Goal: Task Accomplishment & Management: Use online tool/utility

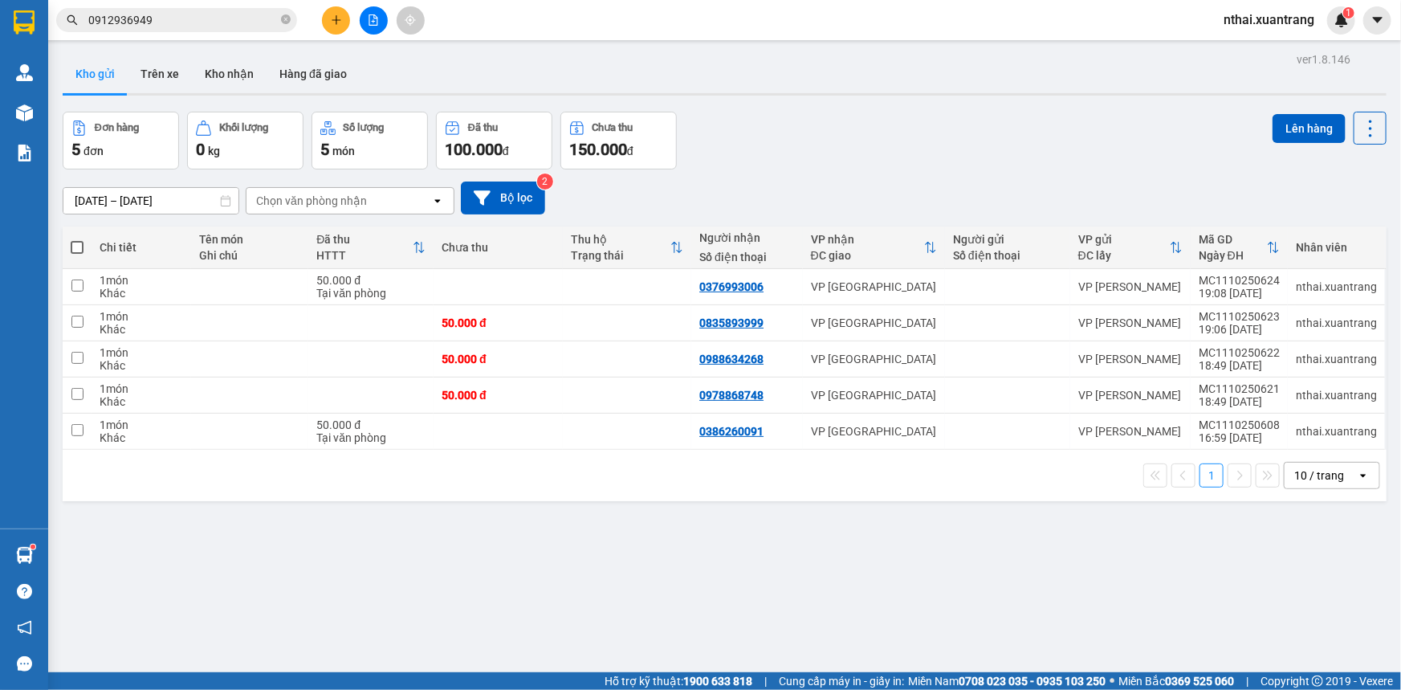
click at [82, 247] on span at bounding box center [77, 247] width 13 height 13
click at [77, 239] on input "checkbox" at bounding box center [77, 239] width 0 height 0
checkbox input "true"
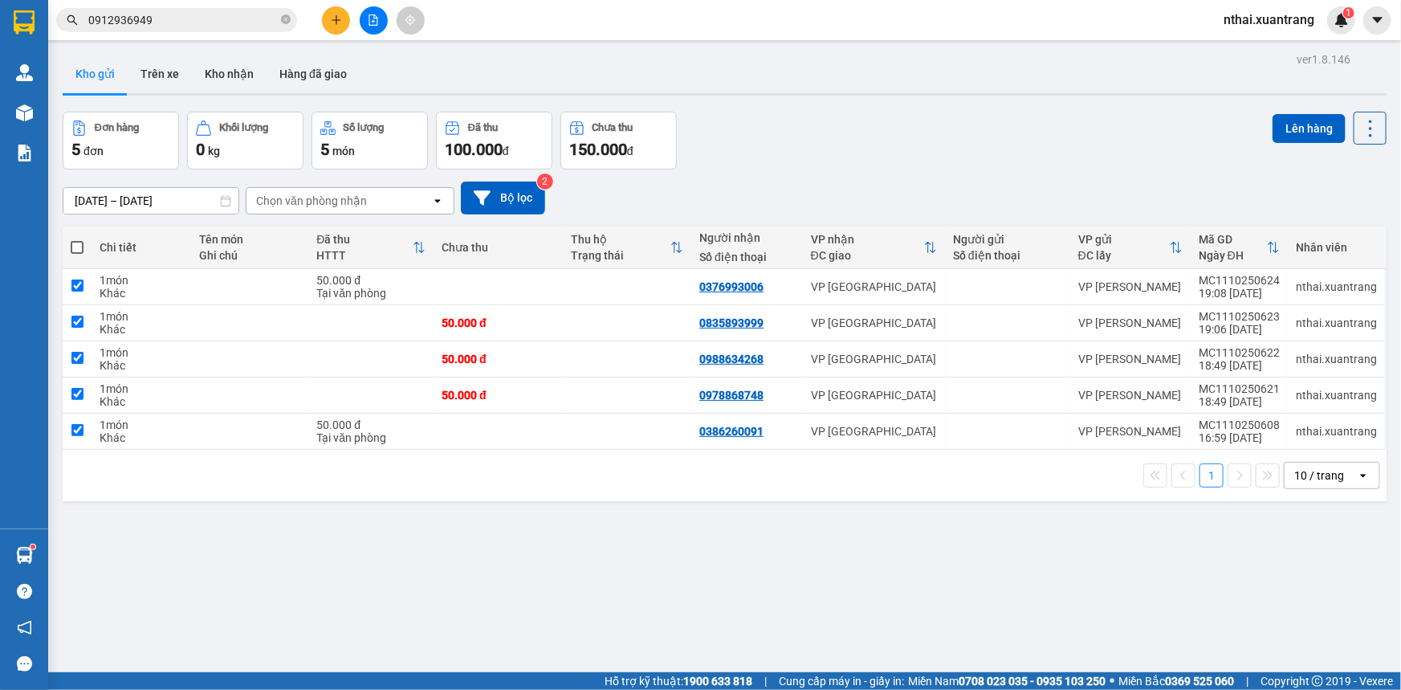
checkbox input "true"
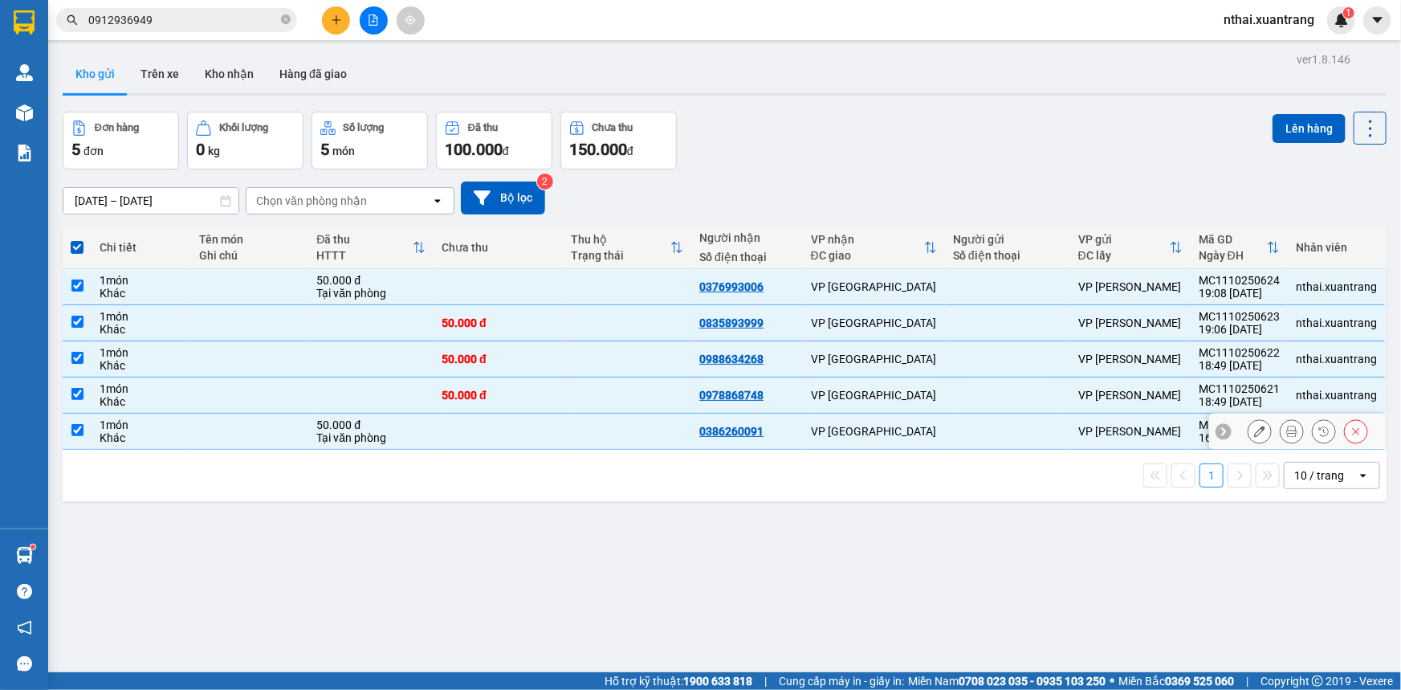
click at [813, 434] on div "VP [GEOGRAPHIC_DATA]" at bounding box center [874, 431] width 126 height 13
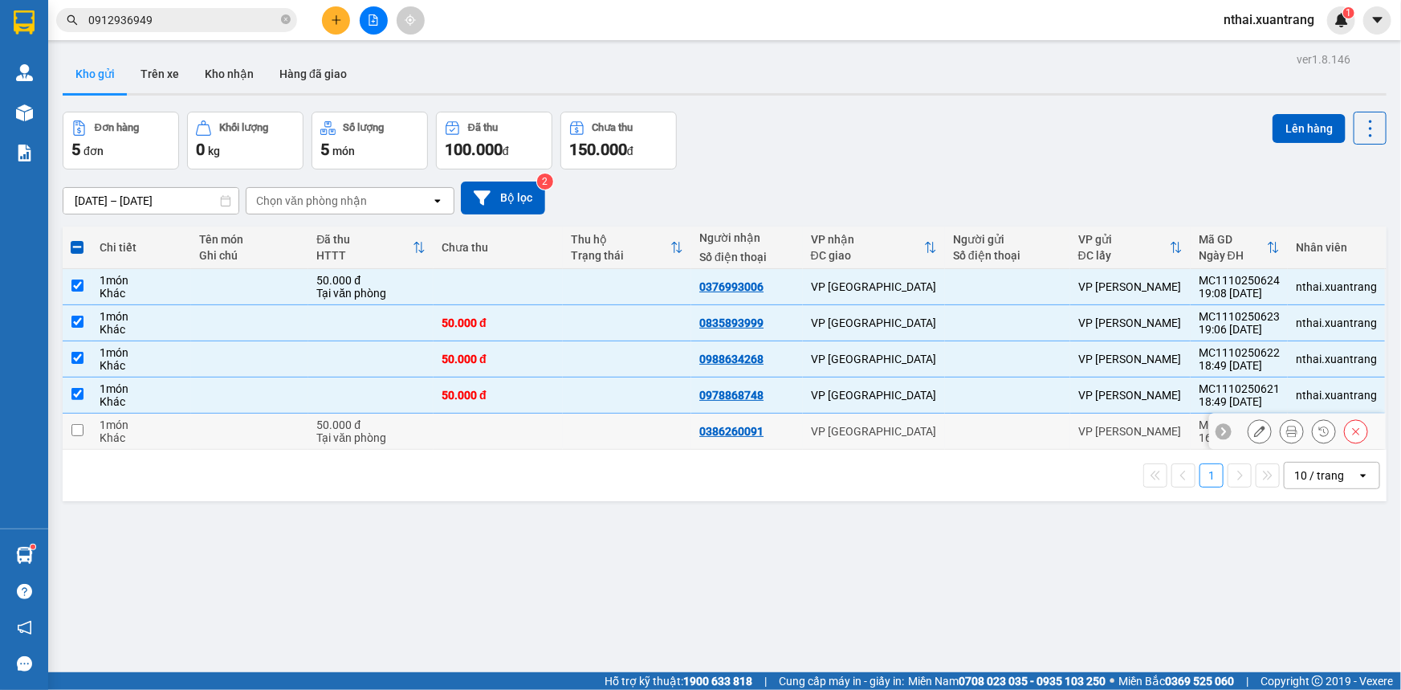
click at [538, 437] on td at bounding box center [498, 432] width 129 height 36
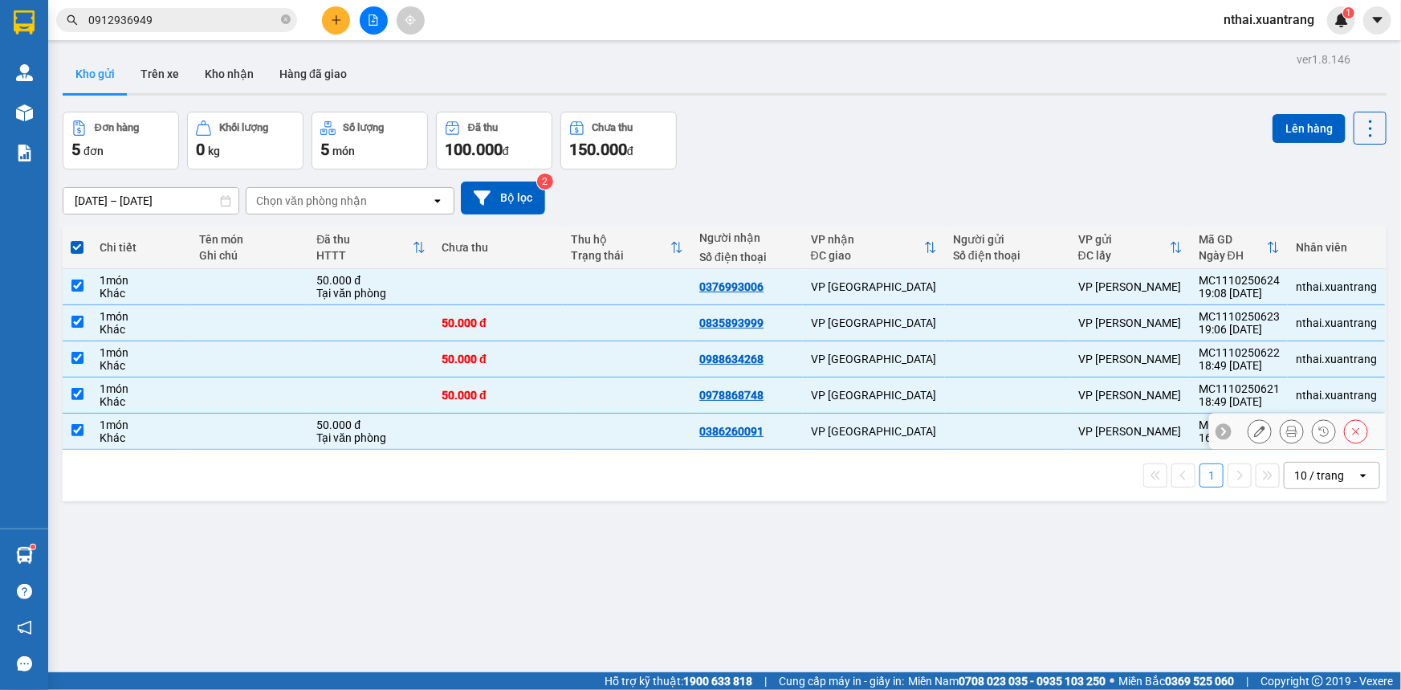
click at [498, 440] on td at bounding box center [498, 432] width 129 height 36
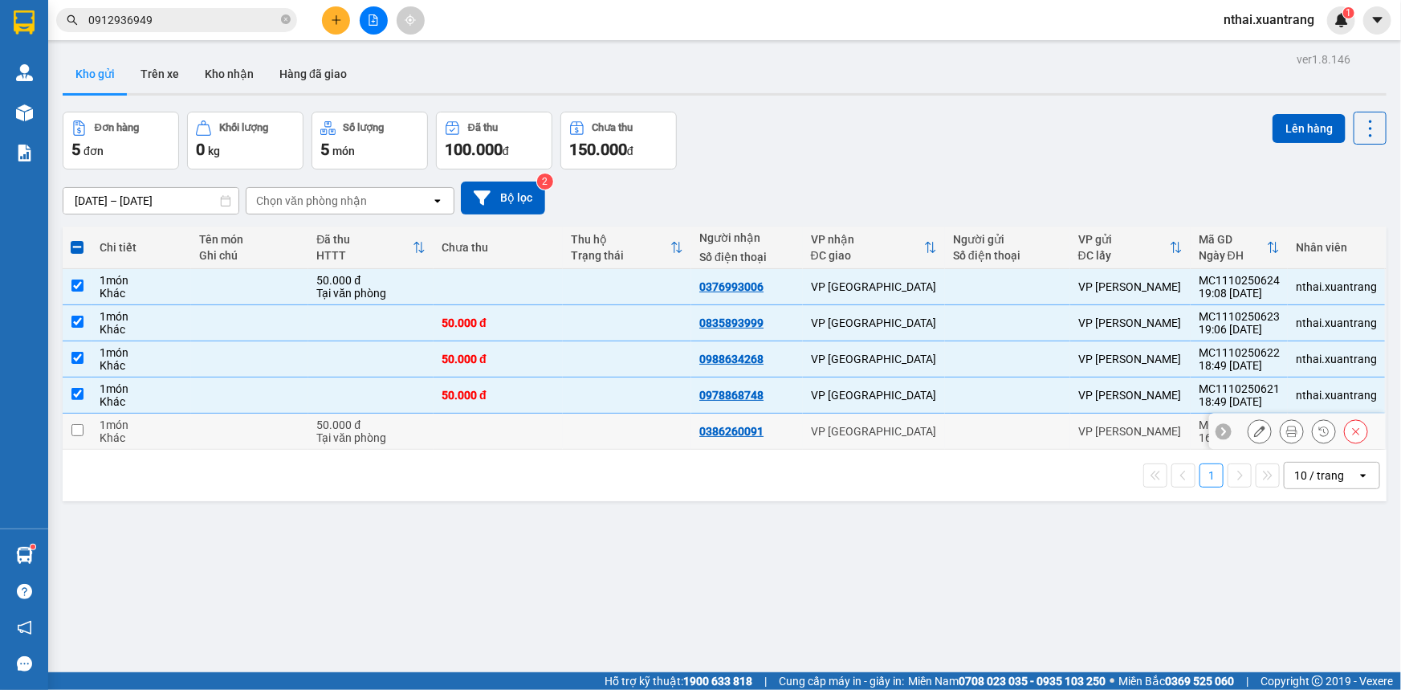
click at [498, 440] on td at bounding box center [498, 432] width 129 height 36
checkbox input "true"
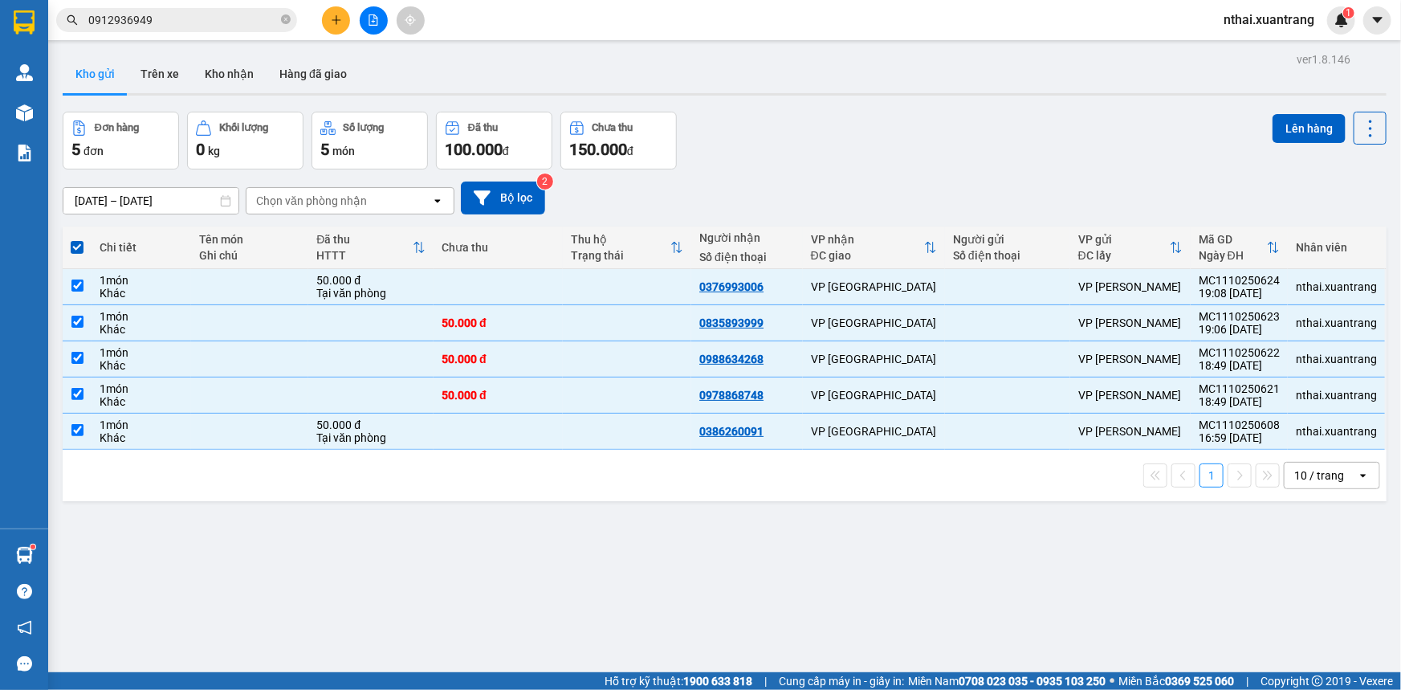
click at [1340, 100] on div "ver 1.8.146 Kho gửi Trên xe Kho nhận Hàng đã giao Đơn hàng 5 đơn Khối lượng 0 k…" at bounding box center [724, 393] width 1337 height 690
click at [1316, 126] on button "Lên hàng" at bounding box center [1309, 128] width 73 height 29
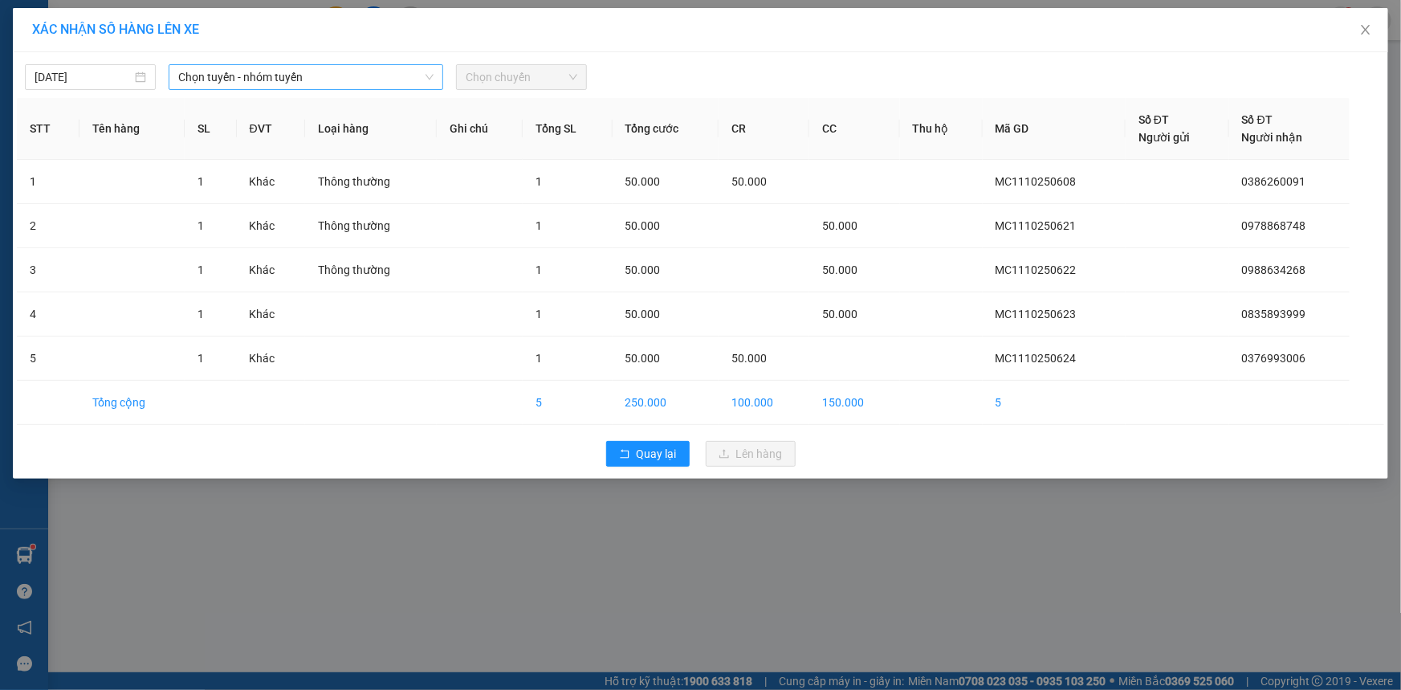
click at [261, 69] on span "Chọn tuyến - nhóm tuyến" at bounding box center [305, 77] width 255 height 24
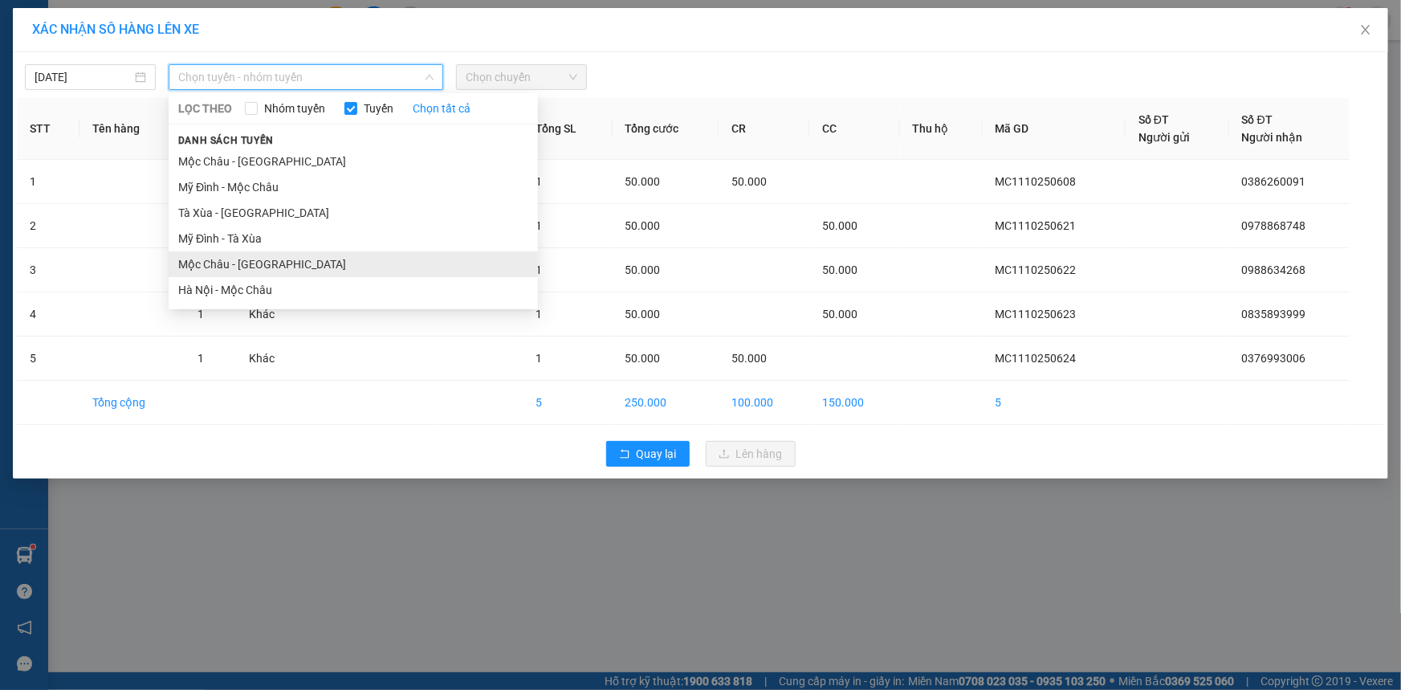
click at [218, 267] on li "Mộc Châu - [GEOGRAPHIC_DATA]" at bounding box center [353, 264] width 369 height 26
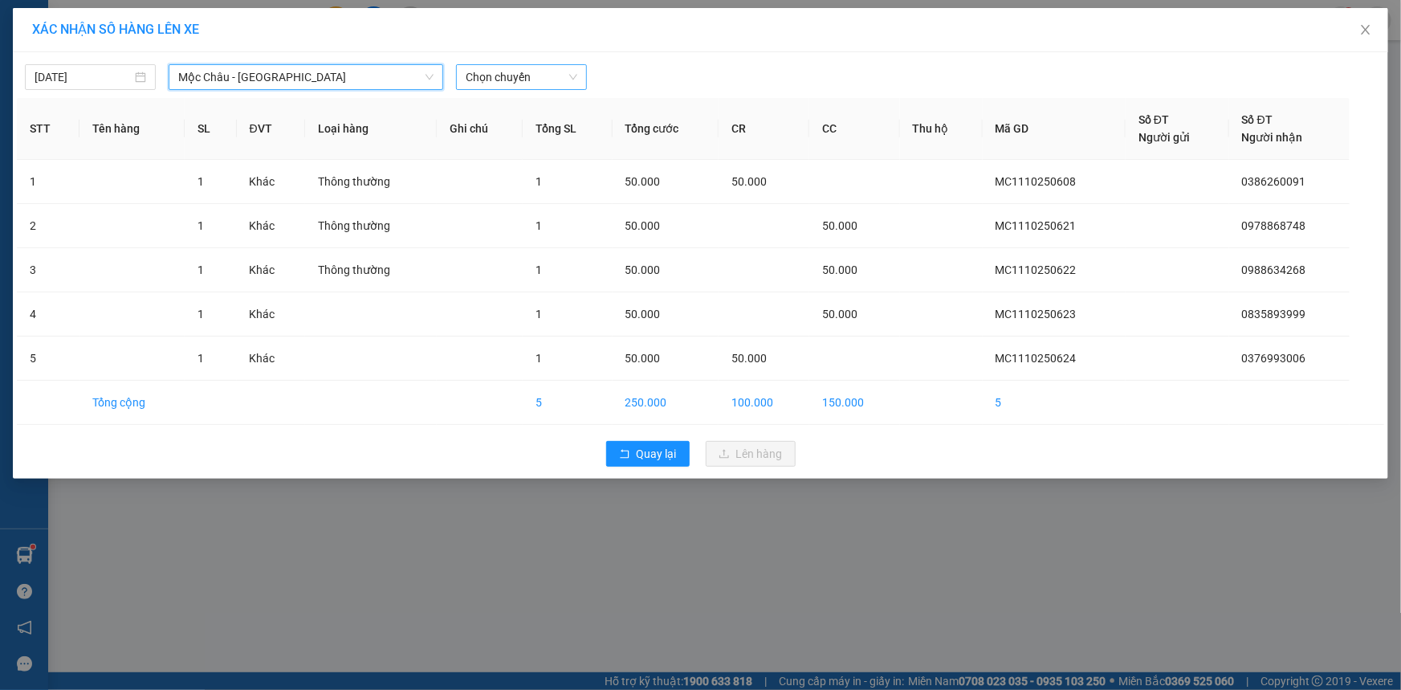
click at [478, 84] on span "Chọn chuyến" at bounding box center [522, 77] width 112 height 24
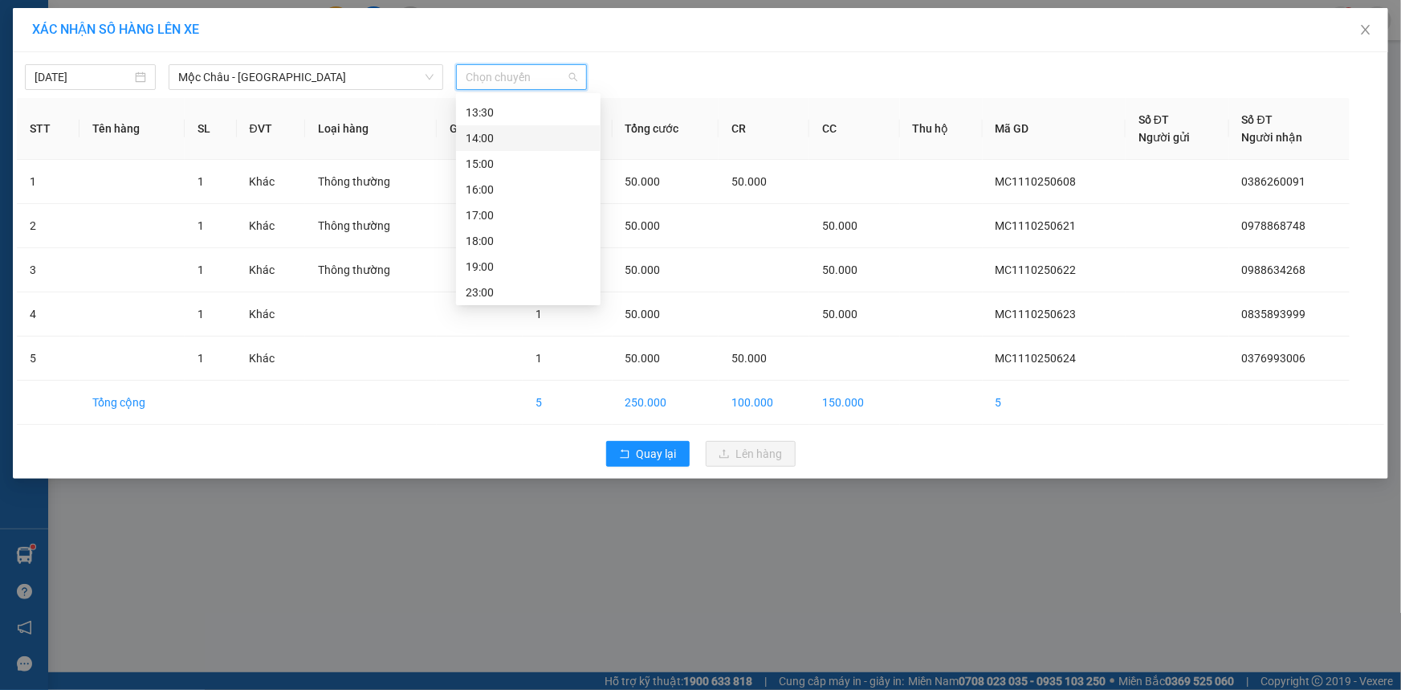
scroll to position [230, 0]
click at [494, 293] on div "23:00" at bounding box center [528, 290] width 125 height 18
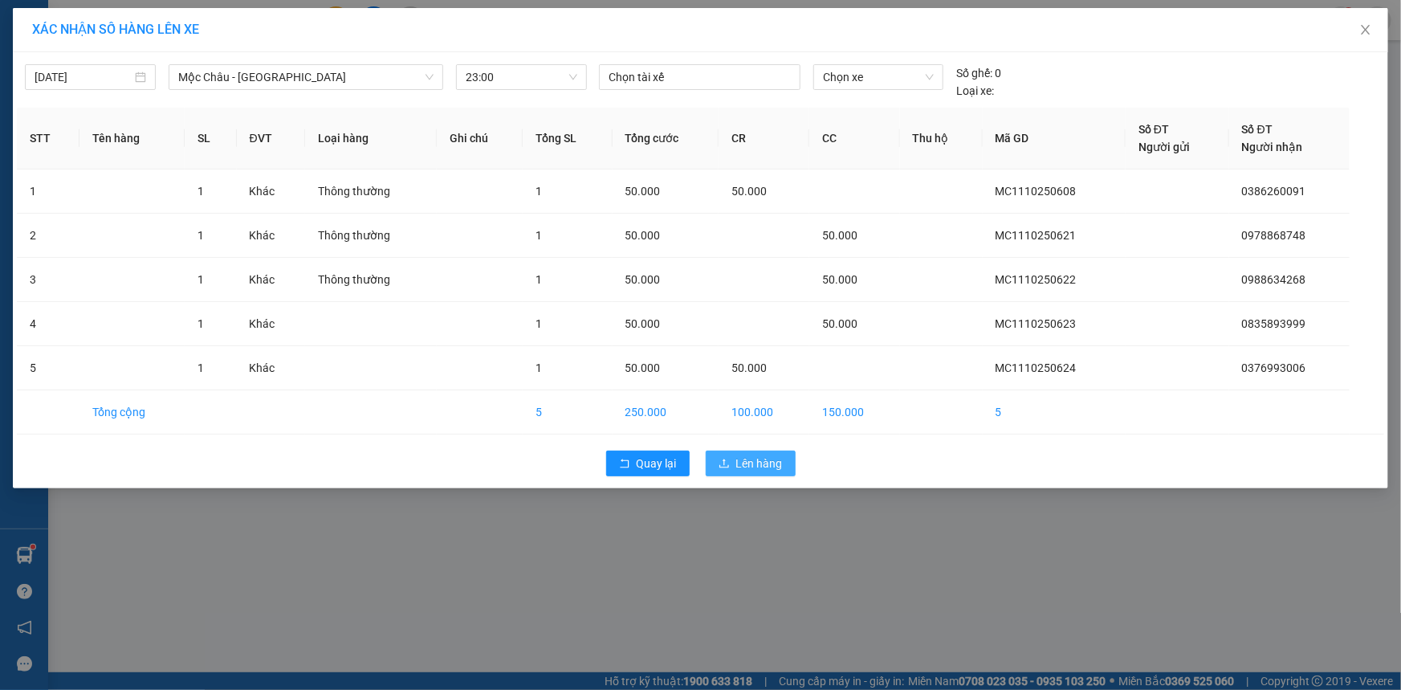
click at [737, 459] on span "Lên hàng" at bounding box center [759, 464] width 47 height 18
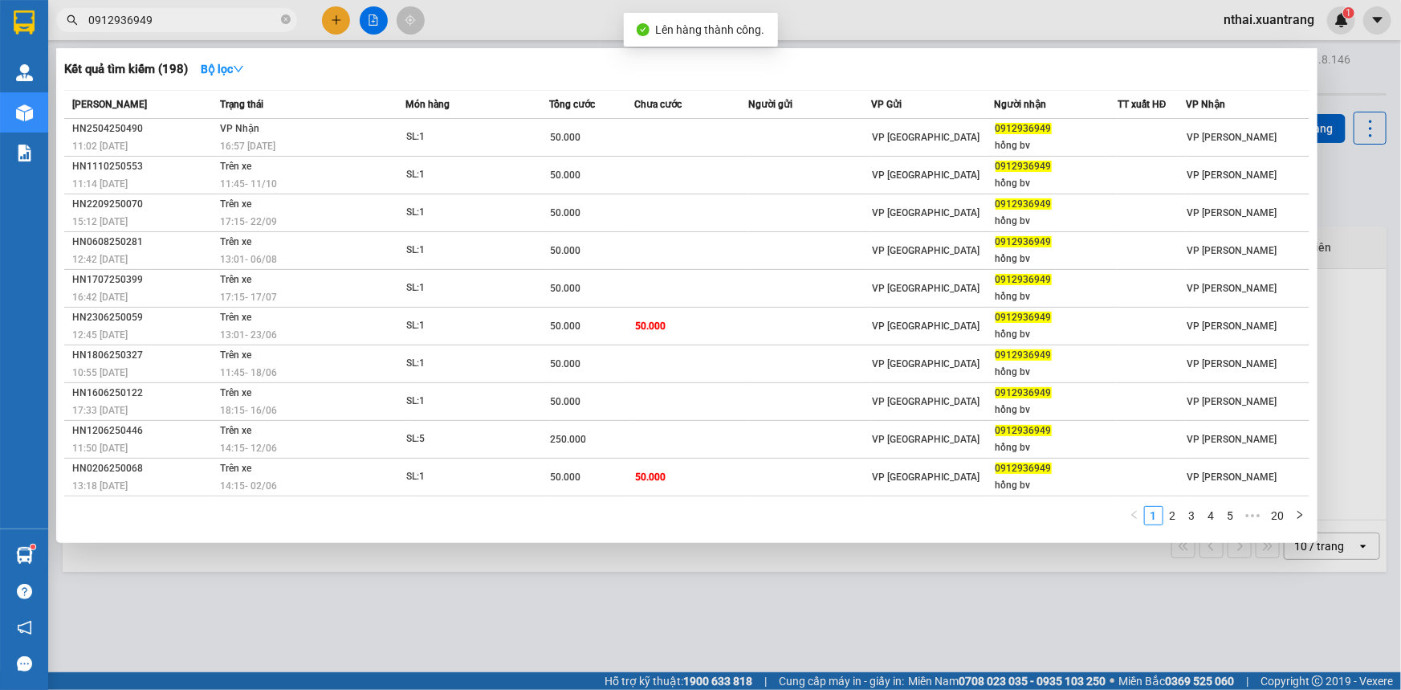
click at [241, 21] on input "0912936949" at bounding box center [183, 20] width 190 height 18
click at [505, 10] on div at bounding box center [700, 345] width 1401 height 690
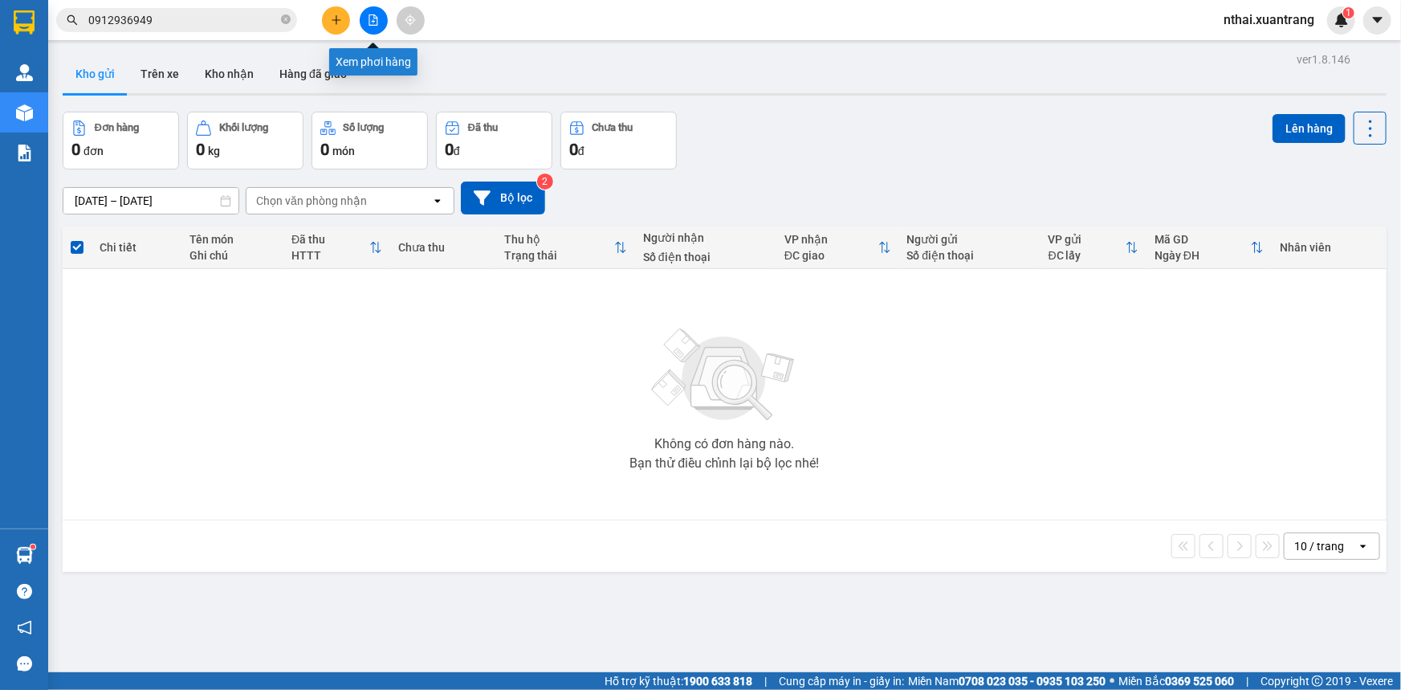
click at [362, 21] on button at bounding box center [374, 20] width 28 height 28
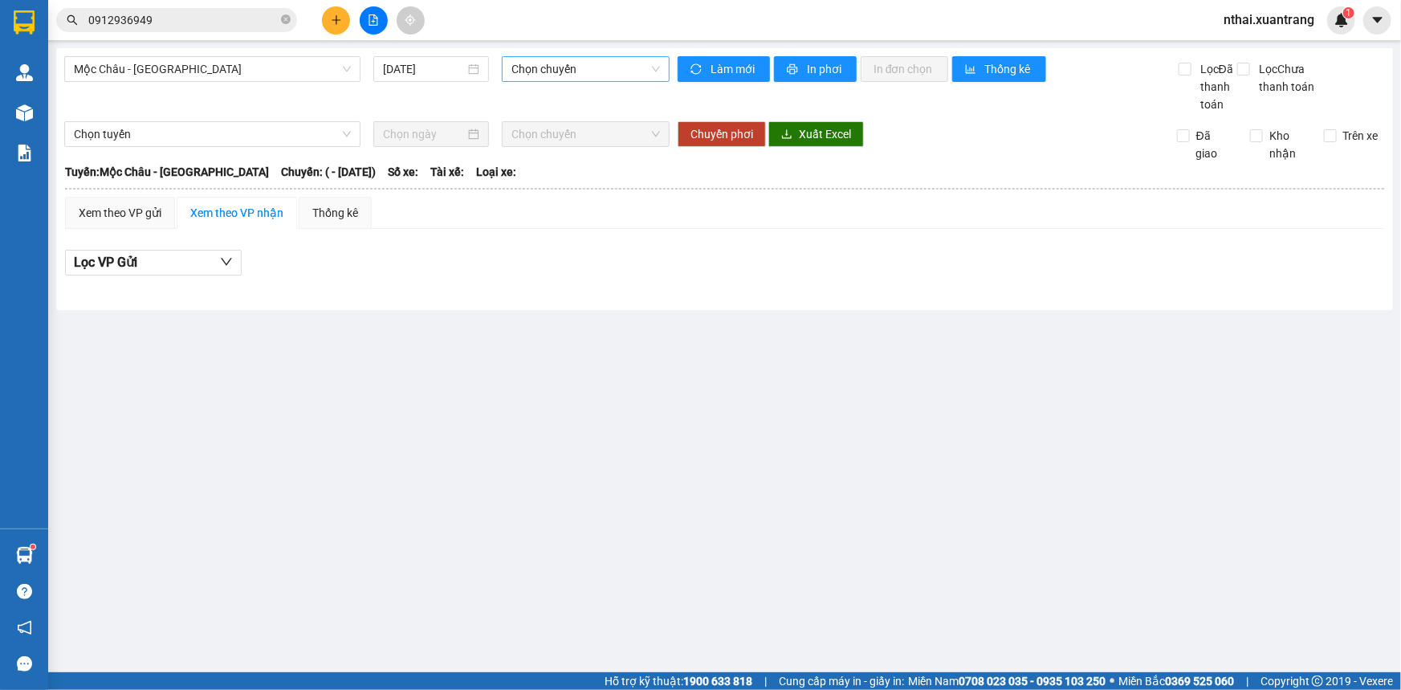
click at [545, 68] on span "Chọn chuyến" at bounding box center [586, 69] width 149 height 24
click at [423, 71] on input "[DATE]" at bounding box center [424, 69] width 82 height 18
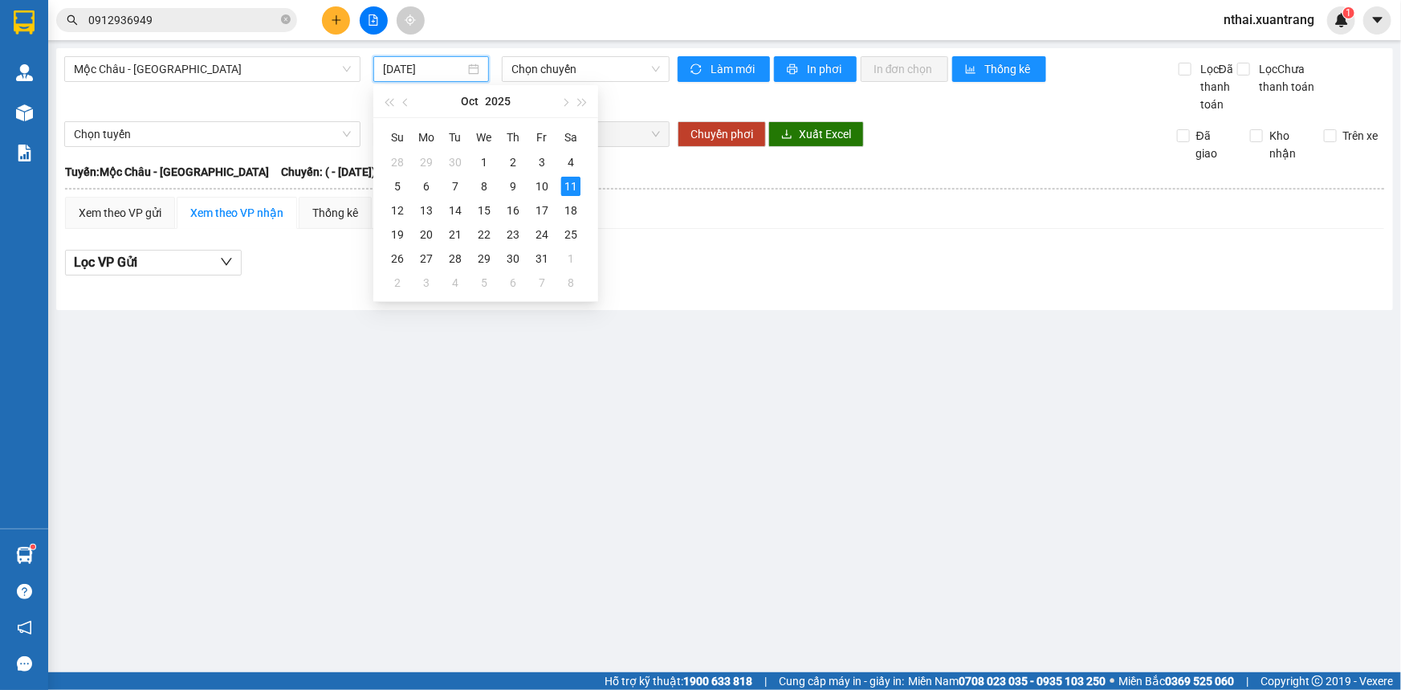
type input "[DATE]"
click at [209, 65] on span "Mộc Châu - [GEOGRAPHIC_DATA]" at bounding box center [212, 69] width 277 height 24
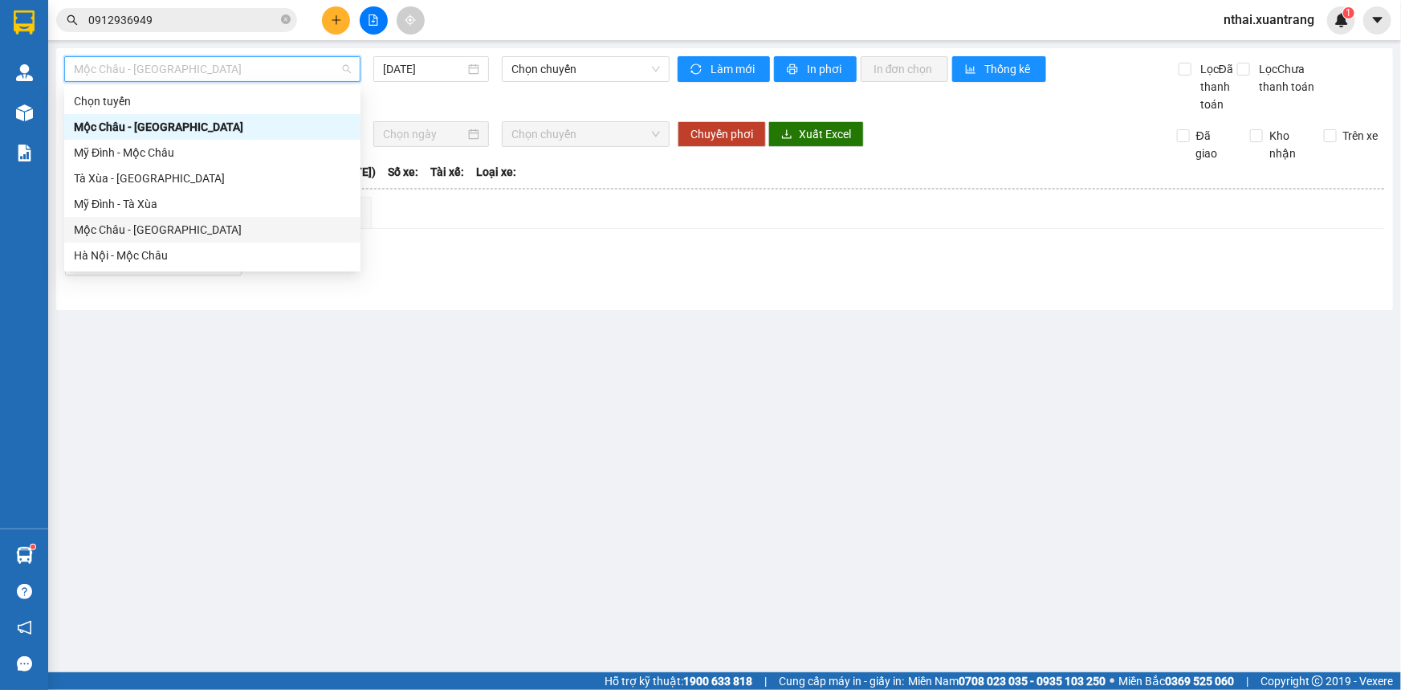
click at [132, 232] on div "Mộc Châu - [GEOGRAPHIC_DATA]" at bounding box center [212, 230] width 277 height 18
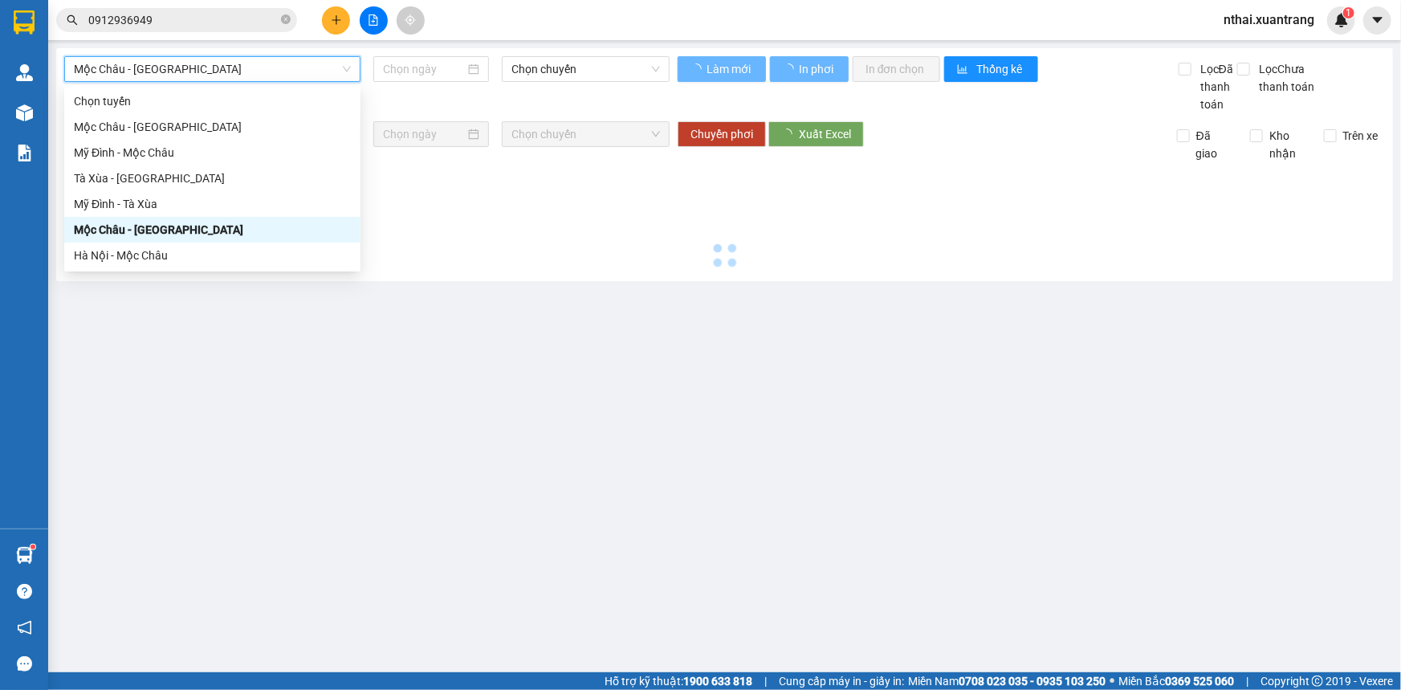
type input "[DATE]"
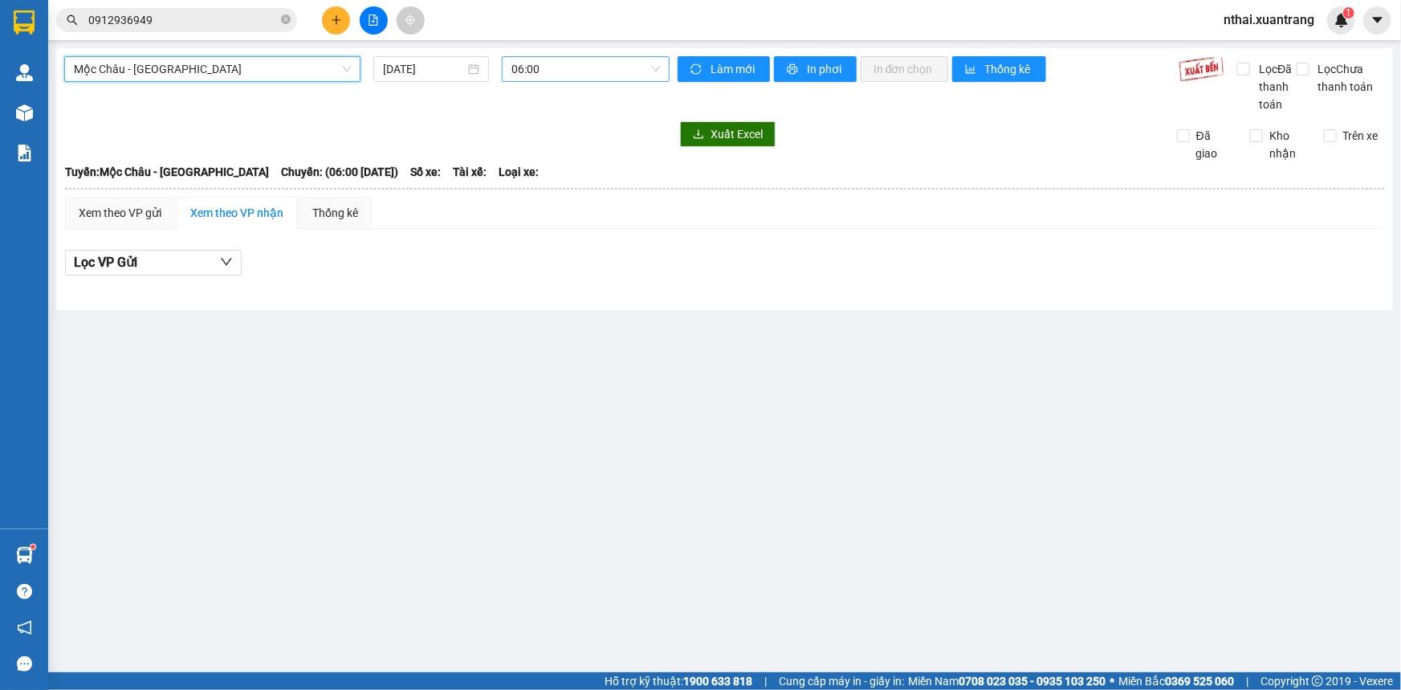
click at [538, 71] on span "06:00" at bounding box center [586, 69] width 149 height 24
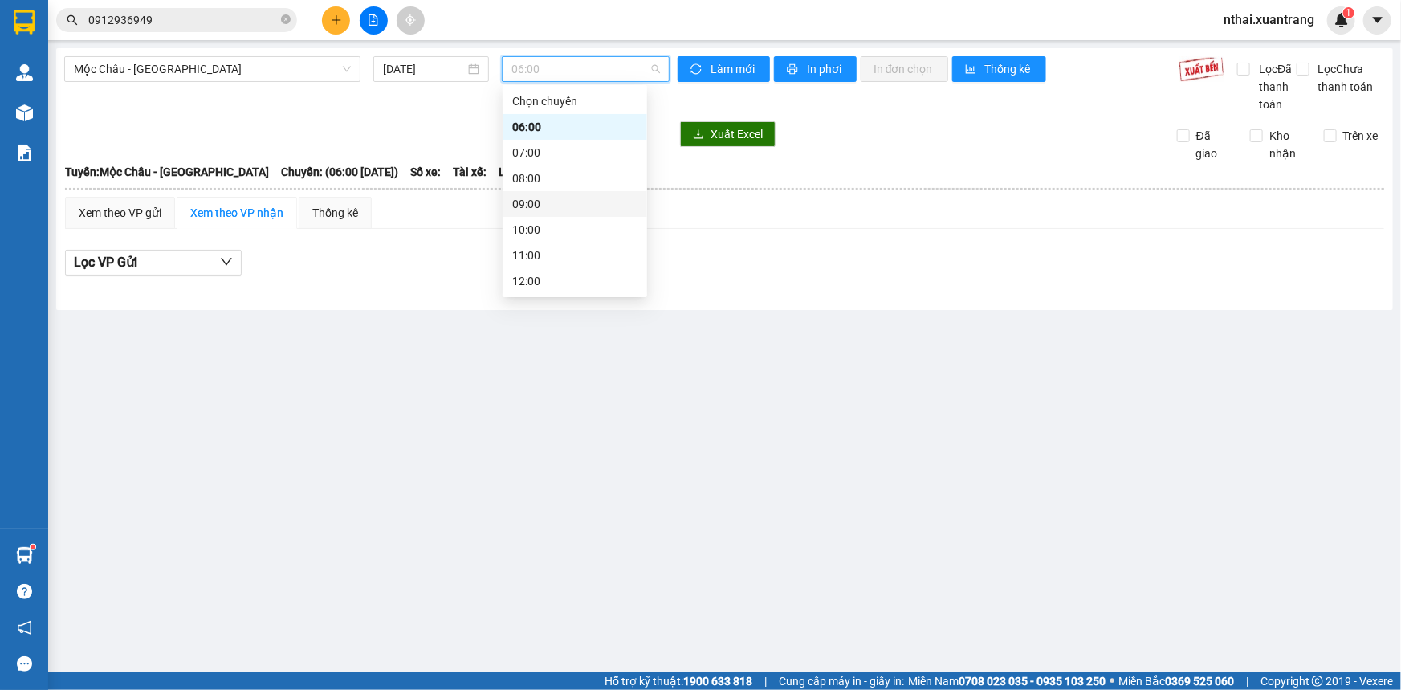
click at [535, 204] on div "09:00" at bounding box center [574, 204] width 125 height 18
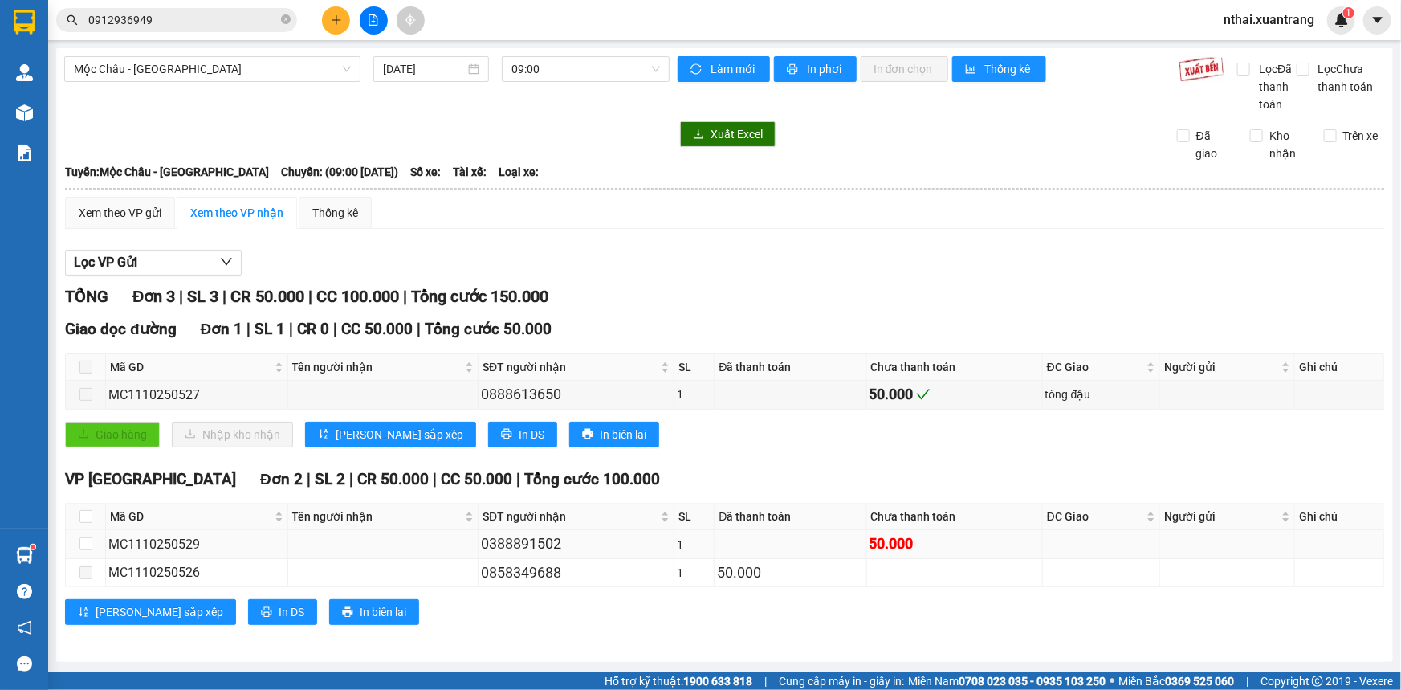
click at [515, 543] on div "0388891502" at bounding box center [576, 543] width 190 height 22
click at [122, 206] on div "Xem theo VP gửi" at bounding box center [120, 213] width 83 height 18
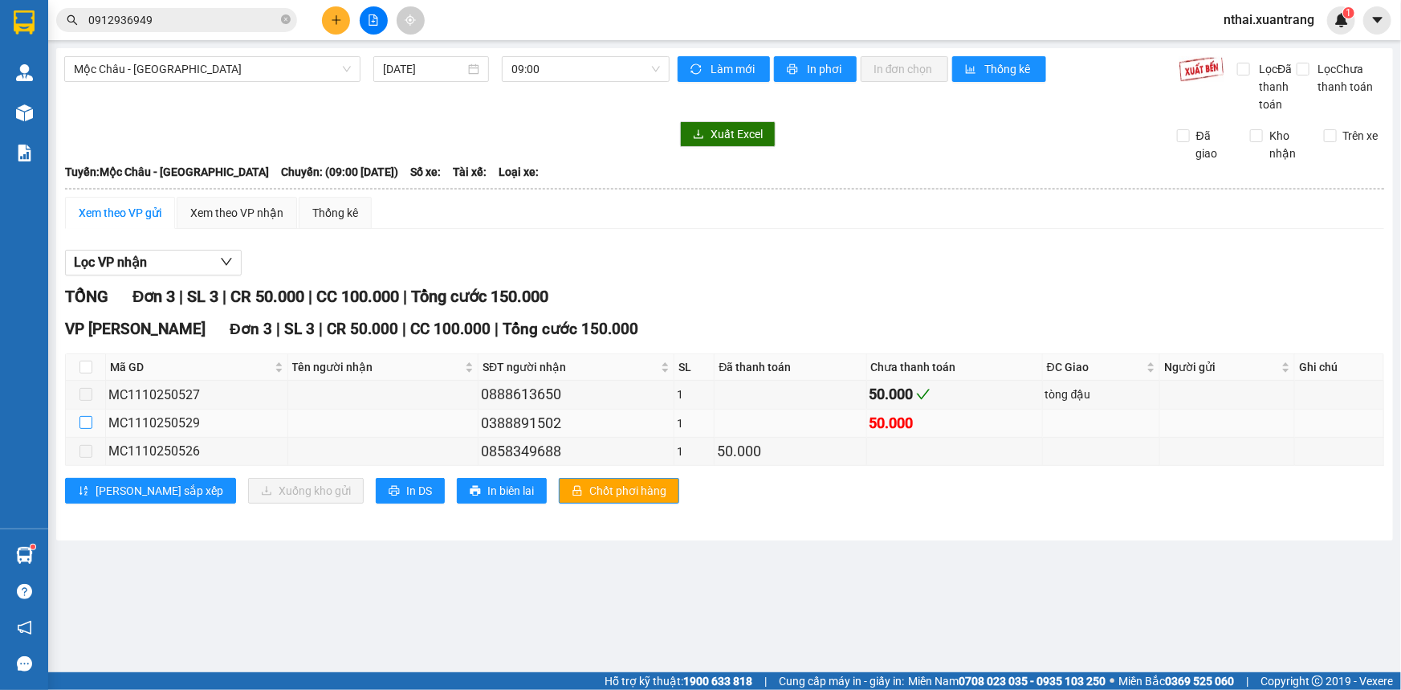
click at [83, 421] on input "checkbox" at bounding box center [86, 422] width 13 height 13
checkbox input "true"
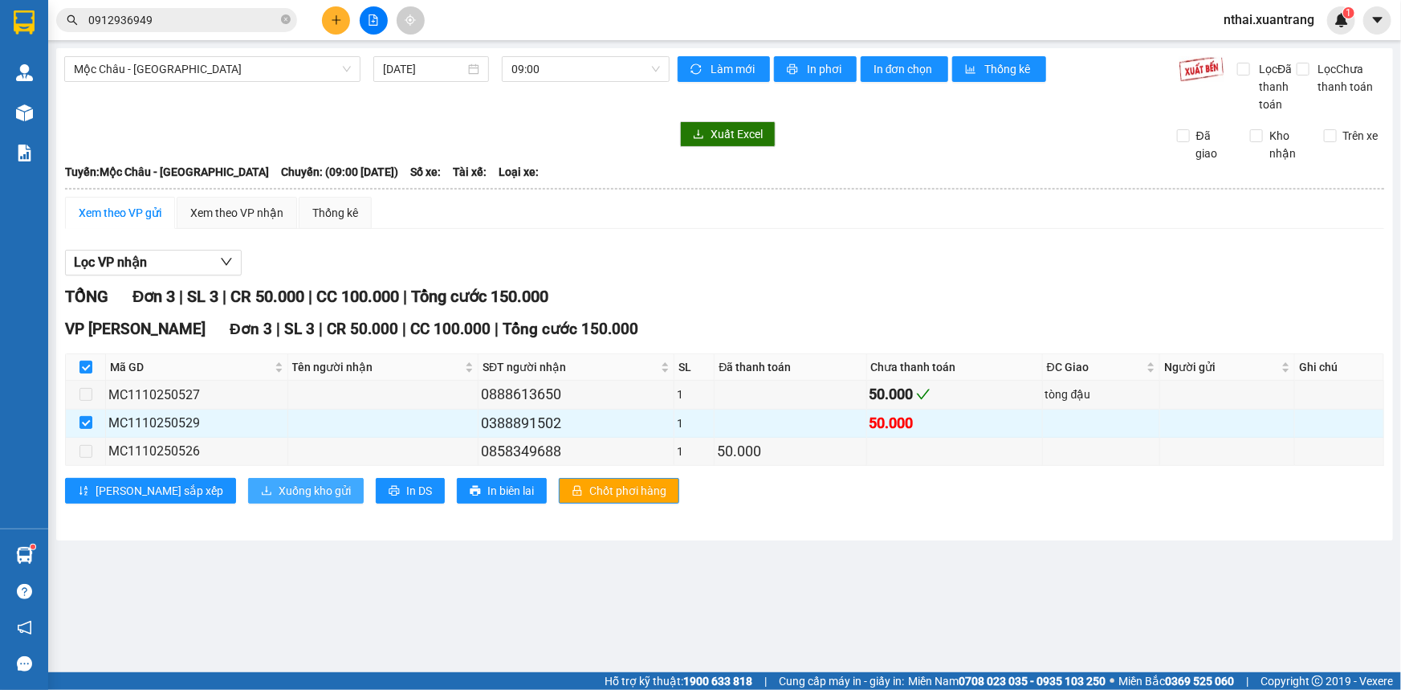
click at [279, 498] on span "Xuống kho gửi" at bounding box center [315, 491] width 72 height 18
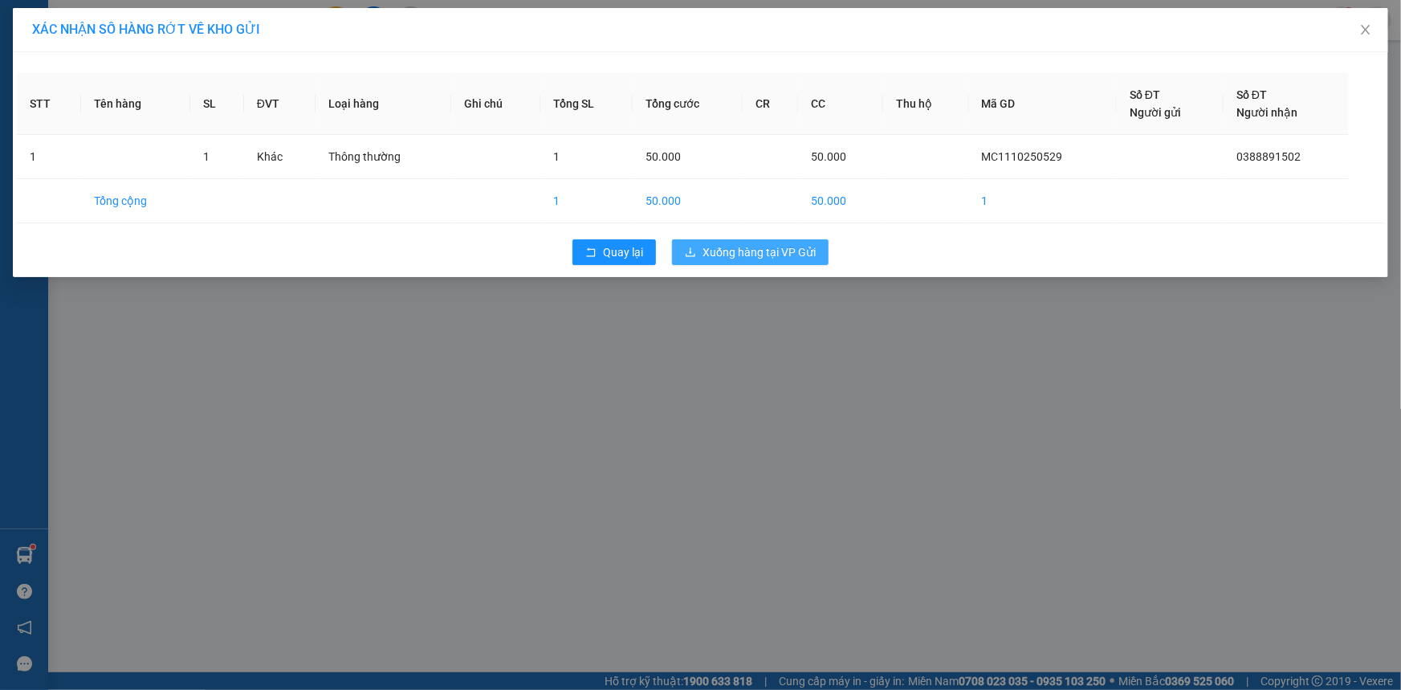
click at [703, 256] on span "Xuống hàng tại VP Gửi" at bounding box center [759, 252] width 113 height 18
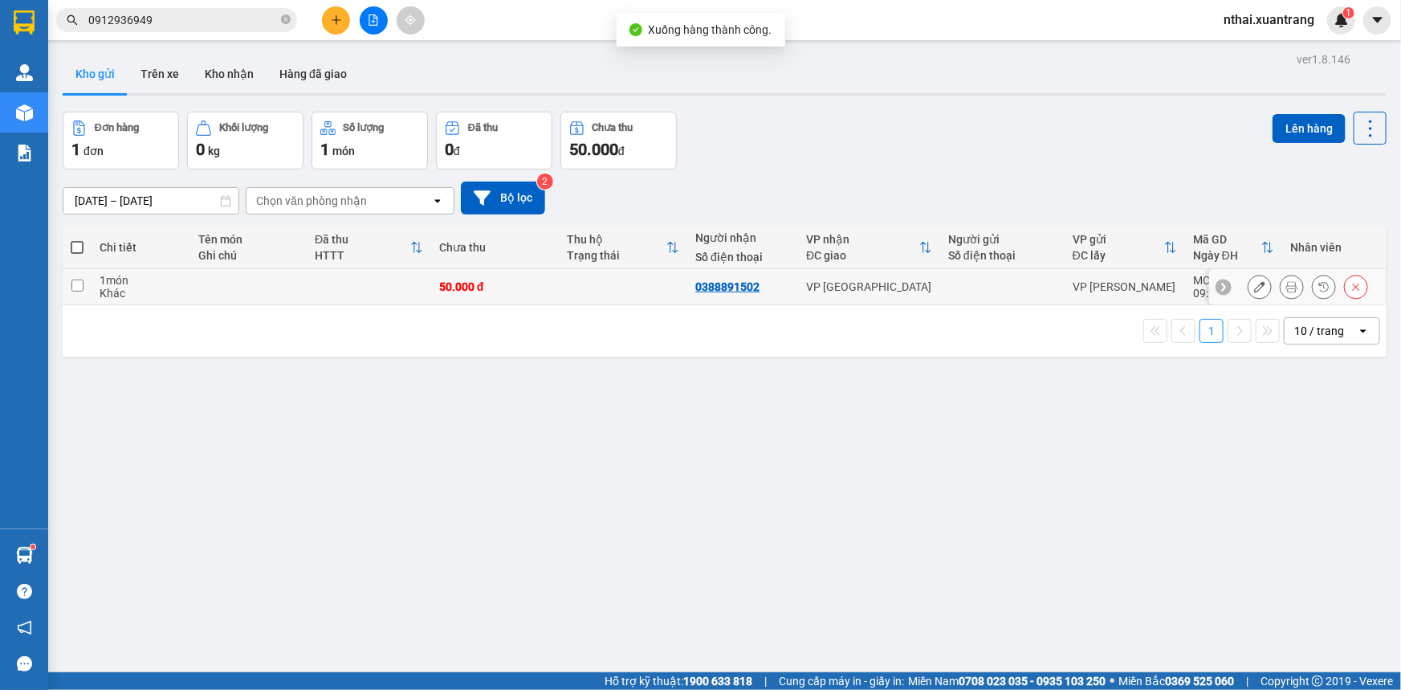
click at [1356, 286] on button at bounding box center [1356, 287] width 22 height 28
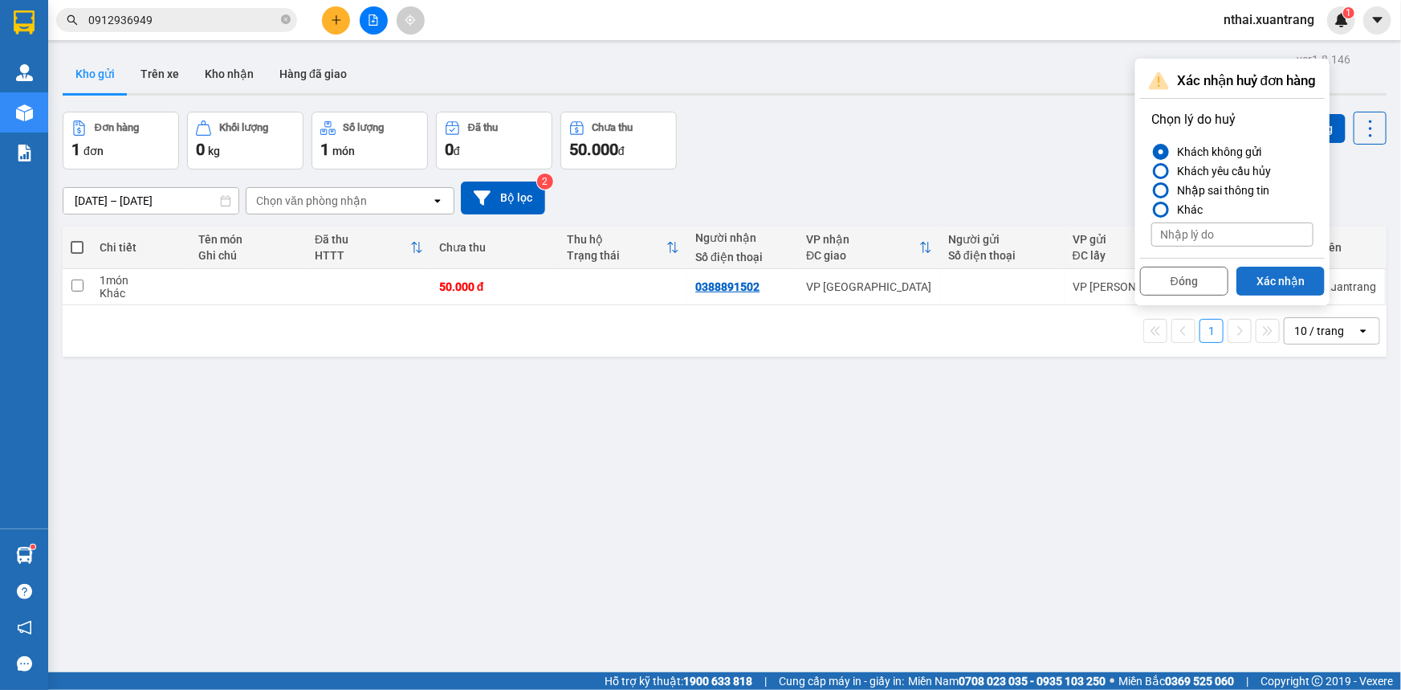
click at [1271, 286] on button "Xác nhận" at bounding box center [1281, 281] width 88 height 29
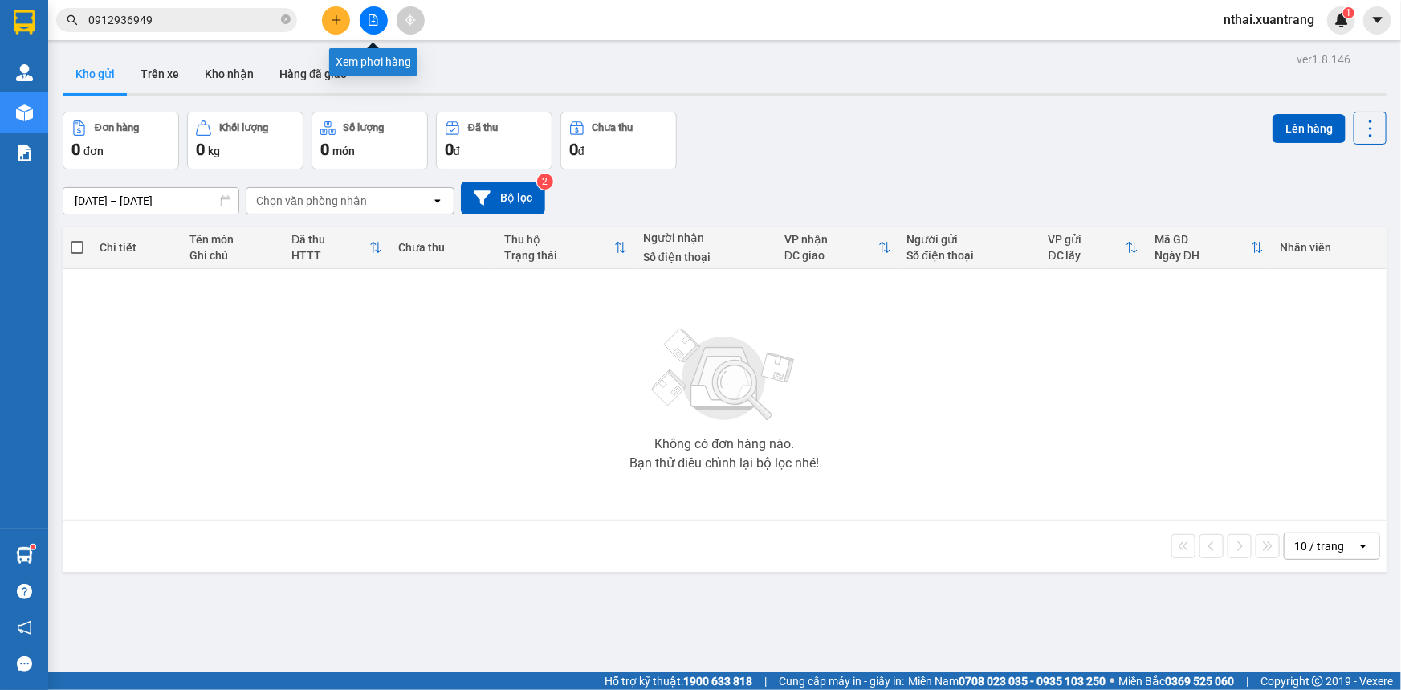
click at [363, 22] on button at bounding box center [374, 20] width 28 height 28
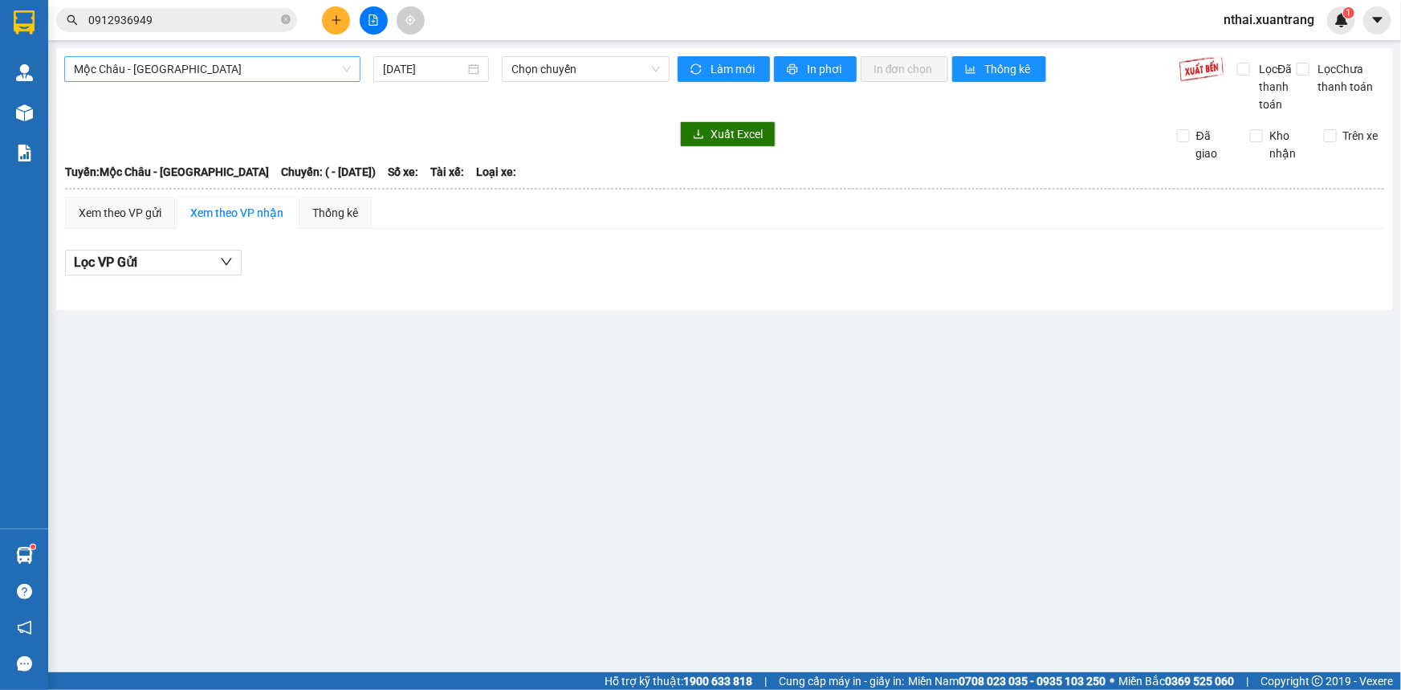
click at [247, 73] on span "Mộc Châu - [GEOGRAPHIC_DATA]" at bounding box center [212, 69] width 277 height 24
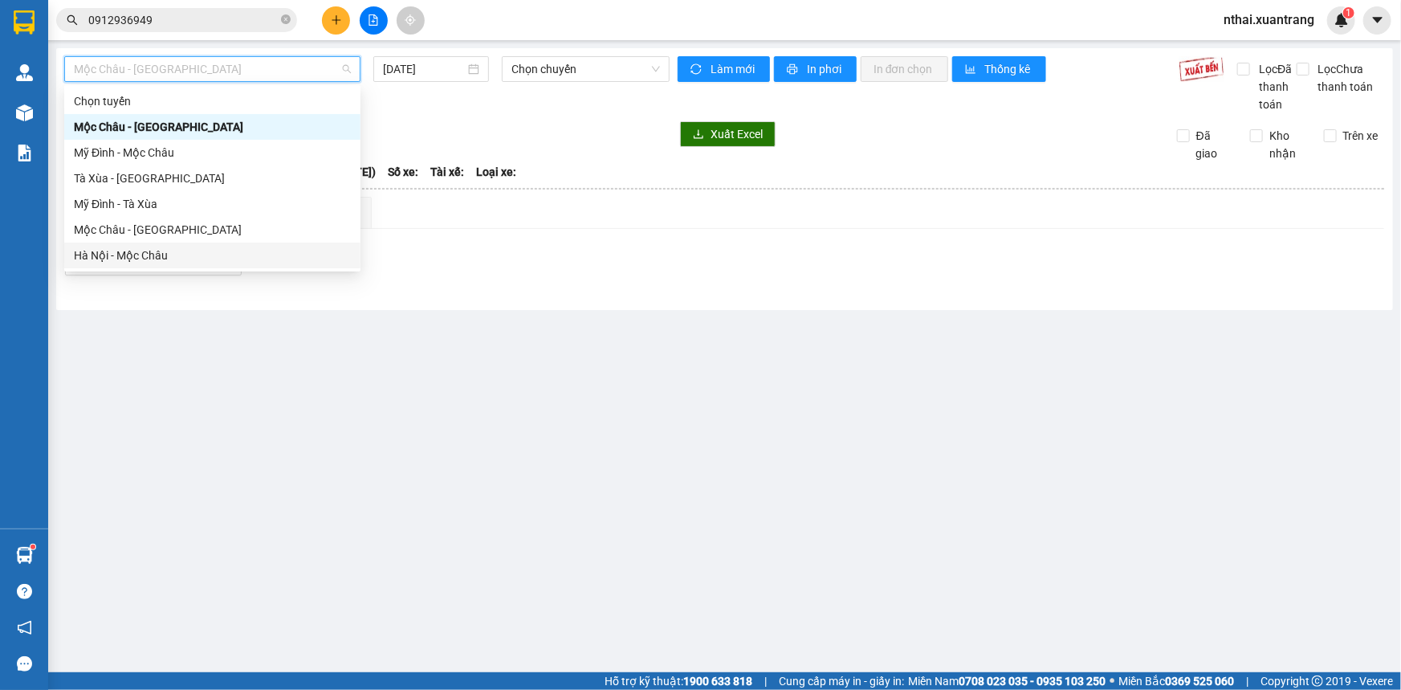
click at [171, 256] on div "Hà Nội - Mộc Châu" at bounding box center [212, 256] width 277 height 18
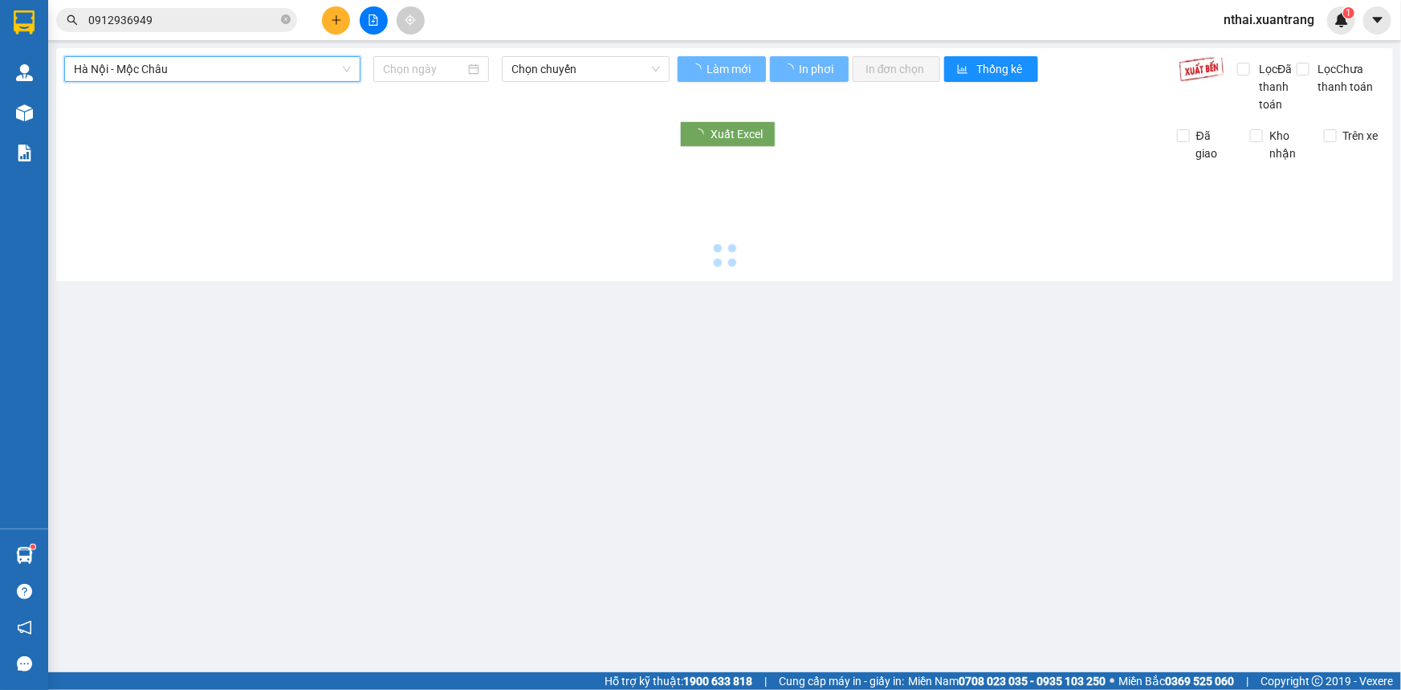
type input "[DATE]"
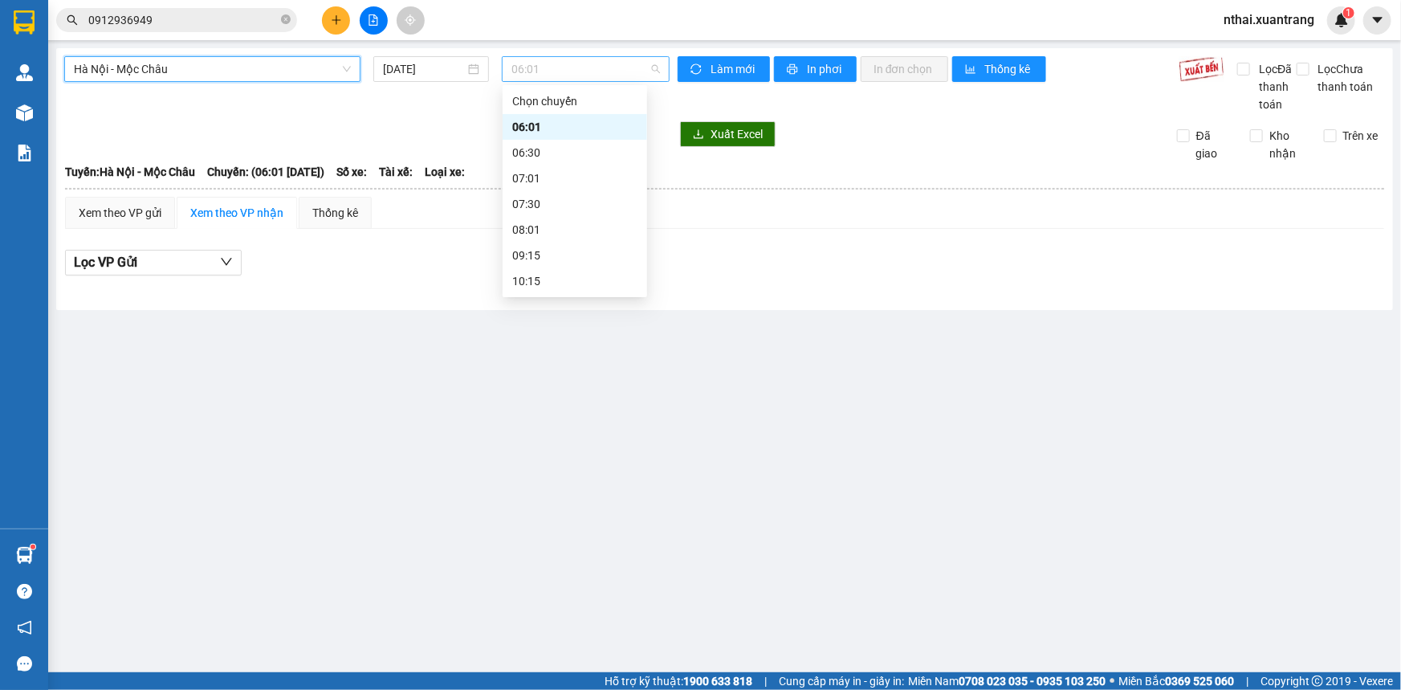
click at [551, 71] on span "06:01" at bounding box center [586, 69] width 149 height 24
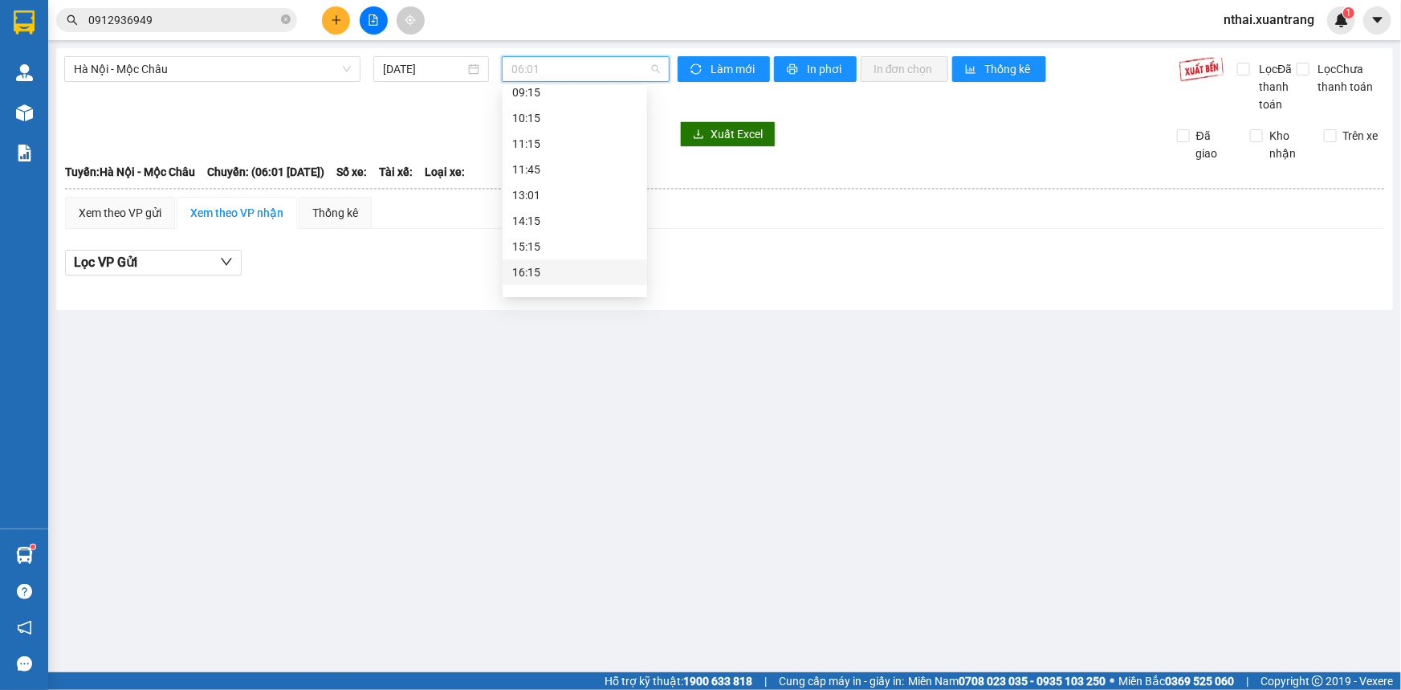
scroll to position [230, 0]
click at [538, 207] on div "16:15" at bounding box center [574, 205] width 125 height 18
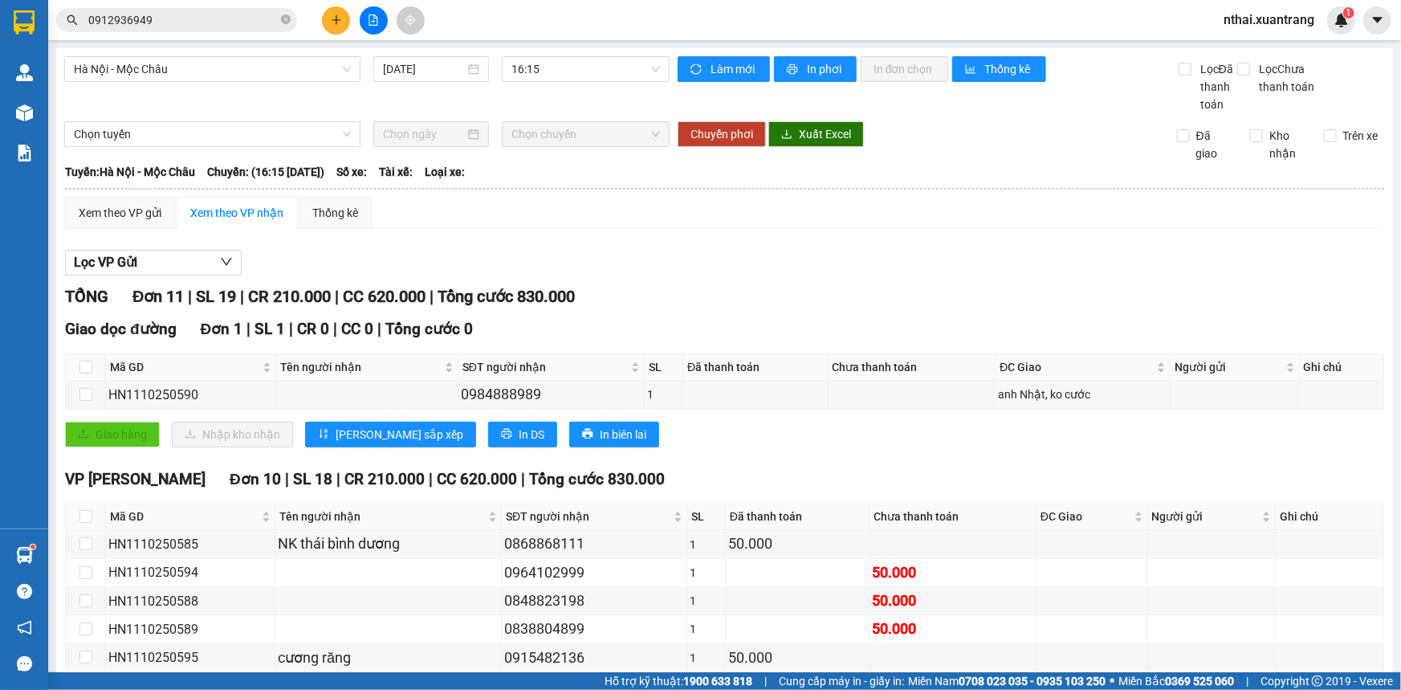
click at [810, 47] on main "[GEOGRAPHIC_DATA] - Mộc Châu [DATE] 16:15 Làm mới In phơi In đơn chọn Thống kê …" at bounding box center [700, 336] width 1401 height 672
drag, startPoint x: 810, startPoint y: 67, endPoint x: 744, endPoint y: 185, distance: 135.6
click at [810, 67] on span "In phơi" at bounding box center [825, 69] width 37 height 18
click at [522, 55] on div "[GEOGRAPHIC_DATA] - Mộc Châu [DATE] 16:15 Làm mới In phơi In đơn chọn Thống kê …" at bounding box center [724, 468] width 1337 height 840
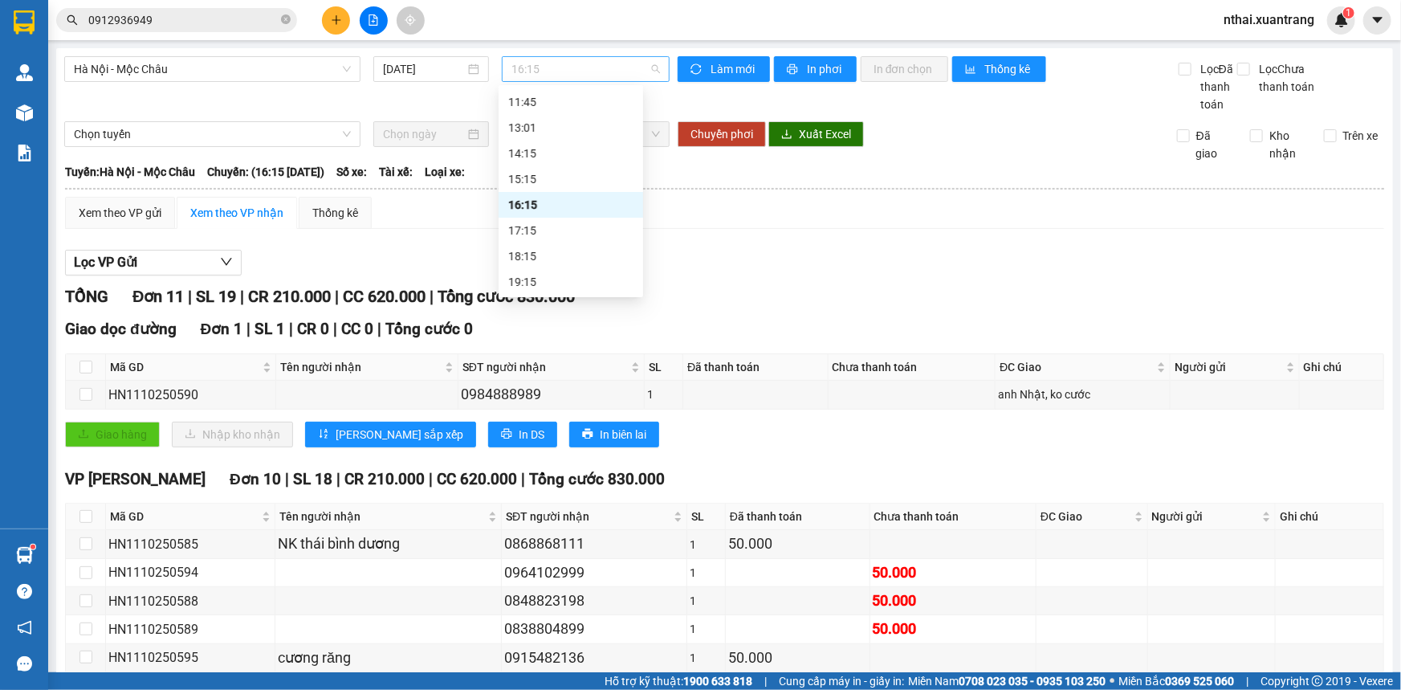
click at [550, 72] on span "16:15" at bounding box center [586, 69] width 149 height 24
click at [536, 223] on div "17:15" at bounding box center [570, 231] width 125 height 18
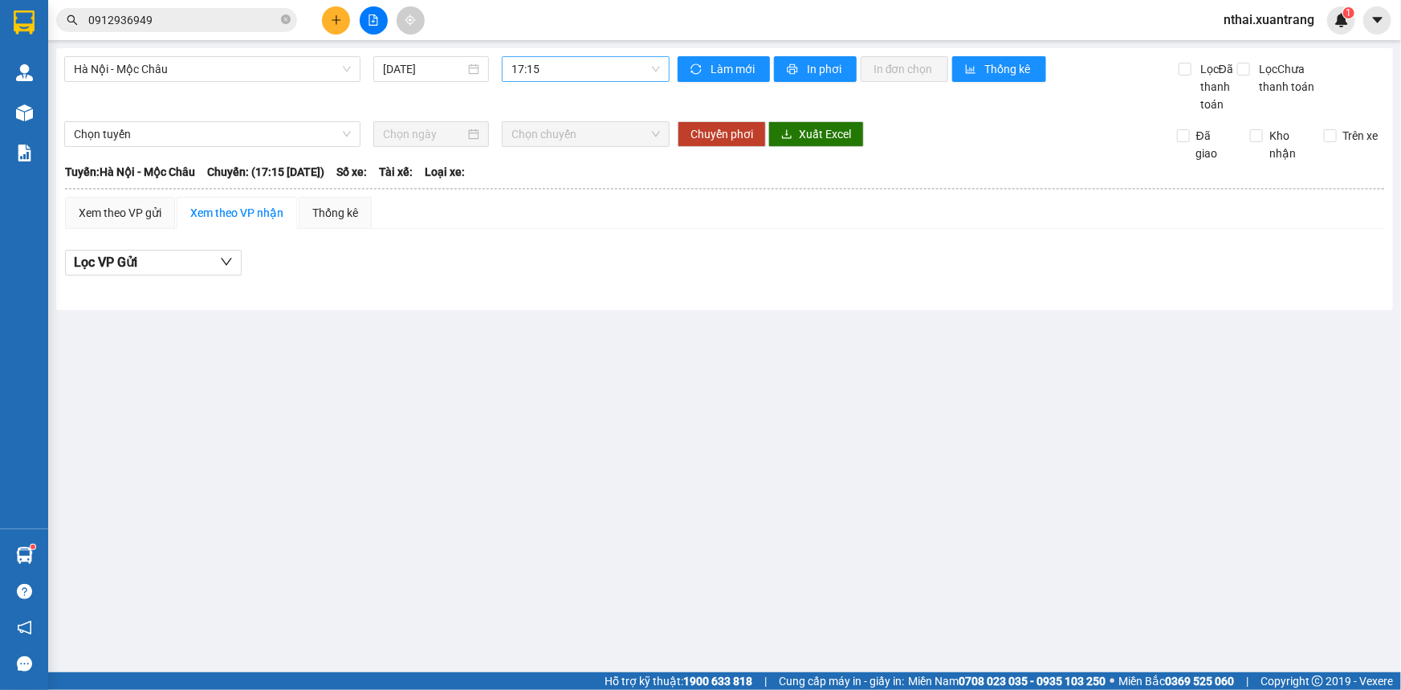
drag, startPoint x: 581, startPoint y: 52, endPoint x: 578, endPoint y: 69, distance: 17.0
click at [580, 53] on div "[GEOGRAPHIC_DATA] - Mộc Châu [DATE] 17:15 Làm mới In phơi In đơn chọn Thống kê …" at bounding box center [724, 179] width 1337 height 262
drag, startPoint x: 578, startPoint y: 69, endPoint x: 552, endPoint y: 190, distance: 124.1
click at [577, 71] on span "17:15" at bounding box center [586, 69] width 149 height 24
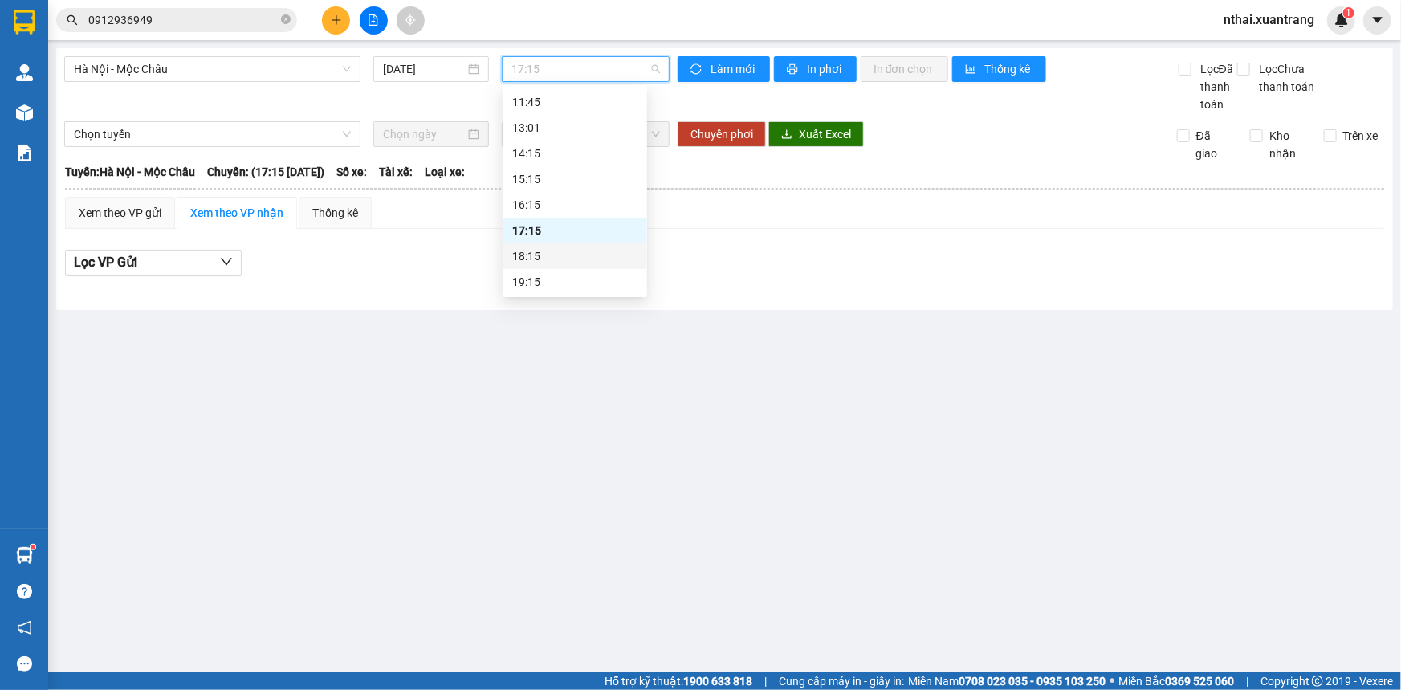
click at [540, 257] on div "18:15" at bounding box center [574, 256] width 125 height 18
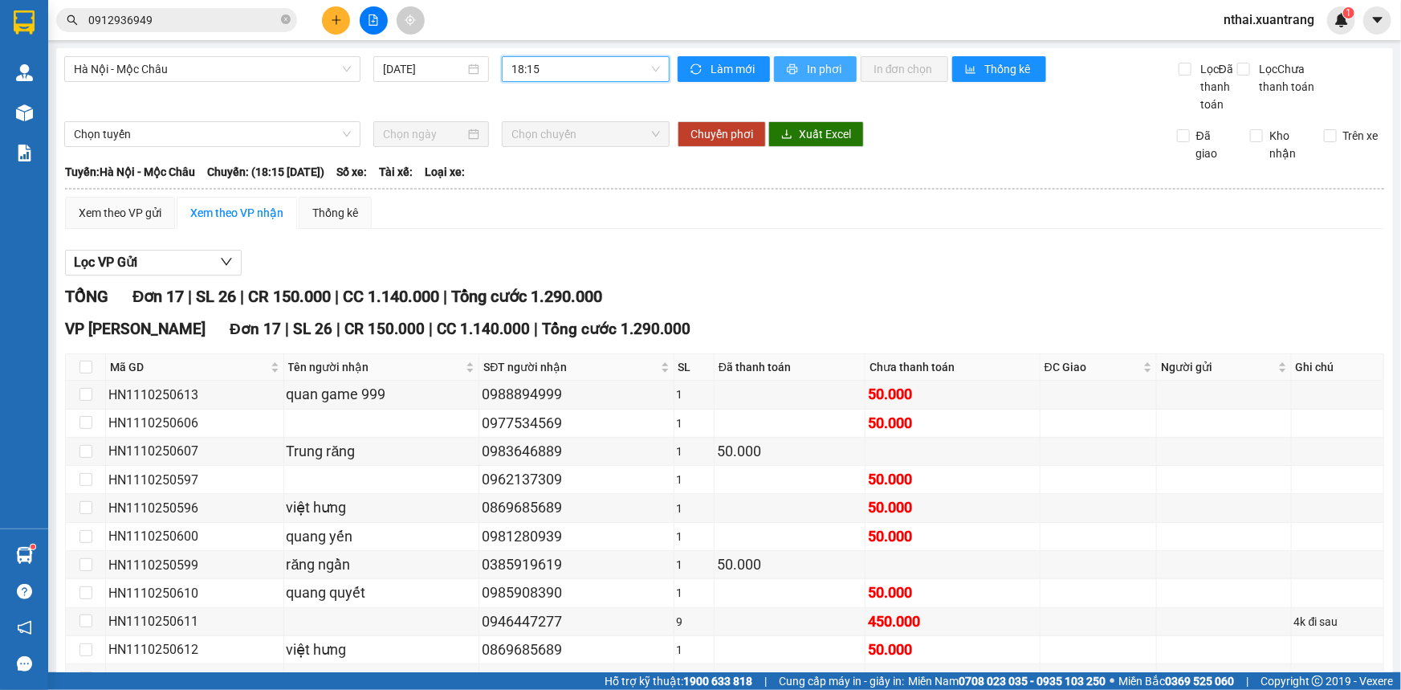
click at [793, 67] on span "printer" at bounding box center [794, 69] width 14 height 13
click at [567, 61] on span "18:15" at bounding box center [586, 69] width 149 height 24
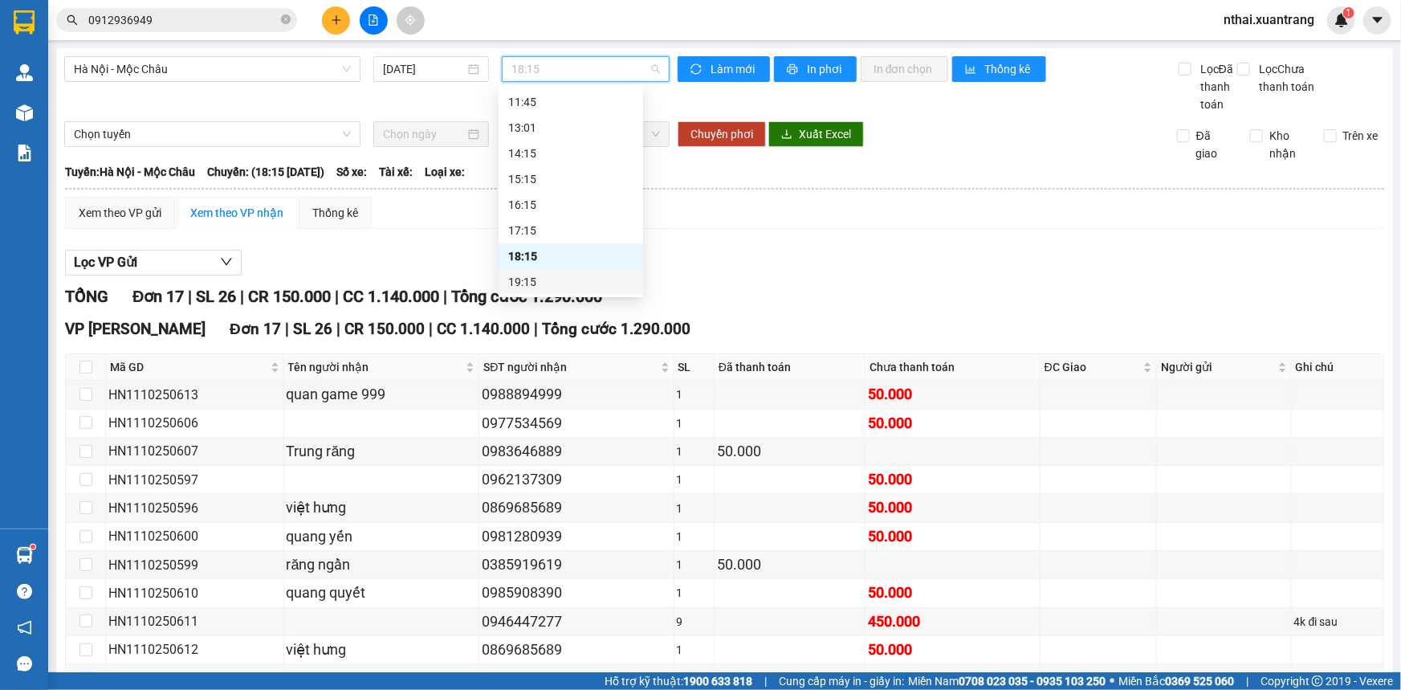
click at [528, 280] on div "19:15" at bounding box center [570, 282] width 125 height 18
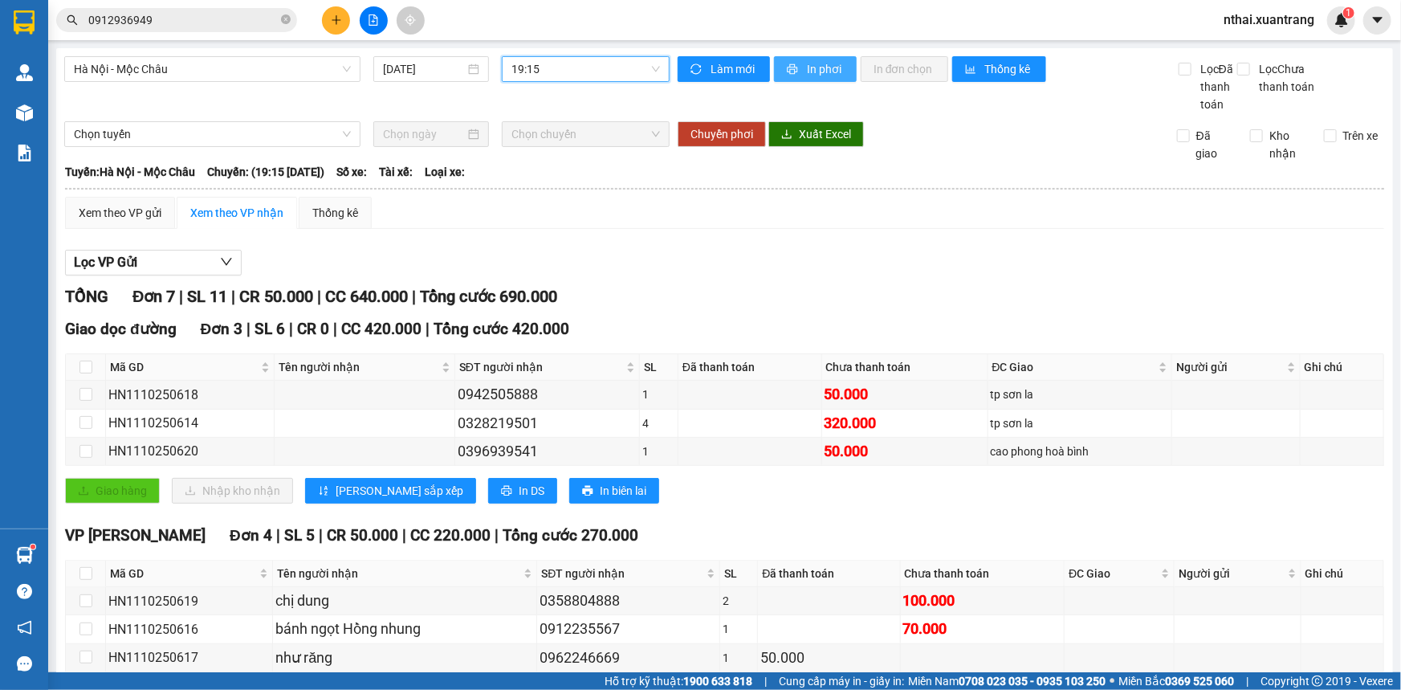
click at [814, 74] on span "In phơi" at bounding box center [825, 69] width 37 height 18
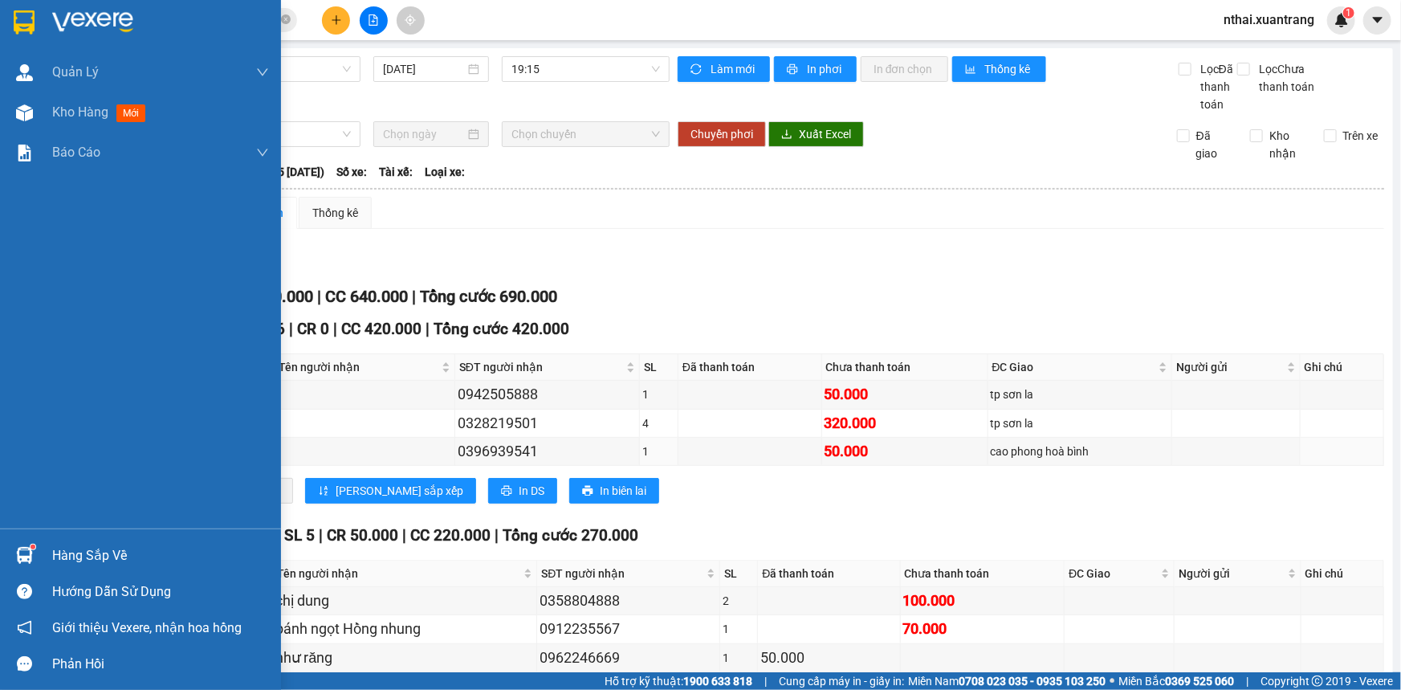
click at [35, 16] on div at bounding box center [24, 22] width 28 height 28
